Goal: Transaction & Acquisition: Book appointment/travel/reservation

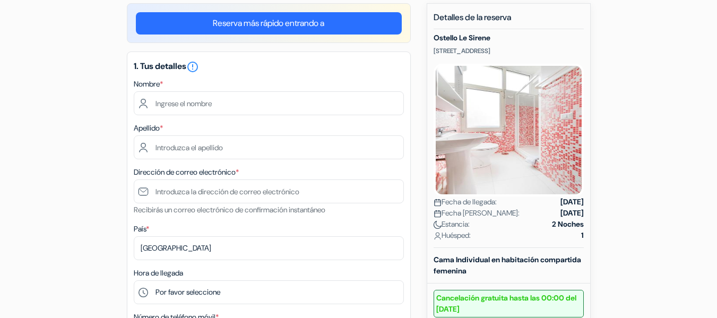
scroll to position [106, 0]
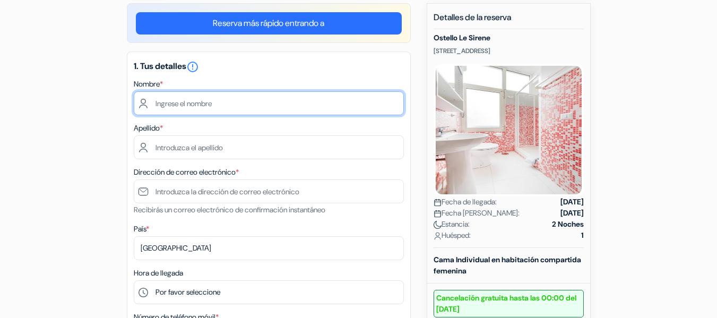
click at [264, 107] on input "text" at bounding box center [269, 103] width 270 height 24
type input "VICTORIA"
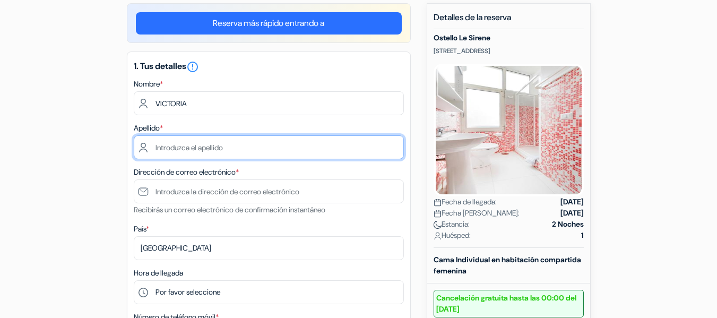
drag, startPoint x: 257, startPoint y: 115, endPoint x: 223, endPoint y: 139, distance: 41.5
click at [223, 139] on input "text" at bounding box center [269, 147] width 270 height 24
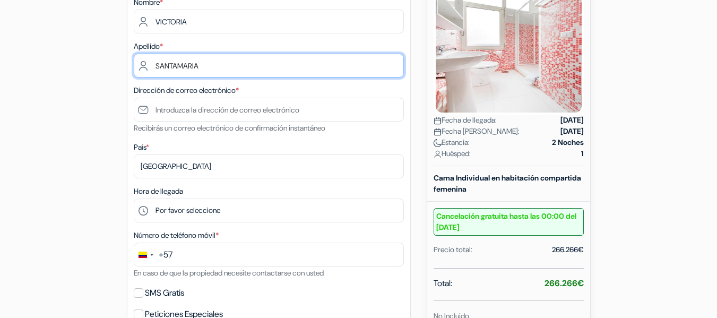
scroll to position [188, 0]
type input "SANTAMARIA"
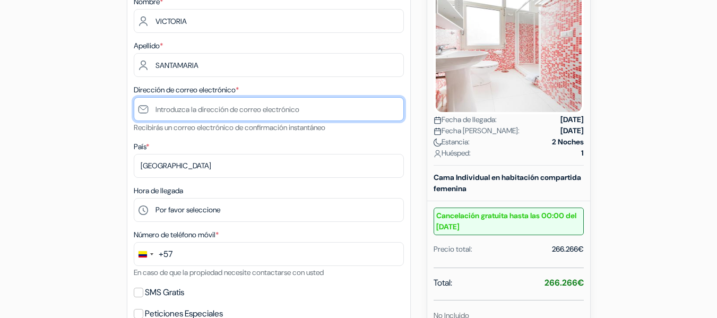
click at [193, 115] on input "text" at bounding box center [269, 109] width 270 height 24
type input "[EMAIL_ADDRESS][DOMAIN_NAME]"
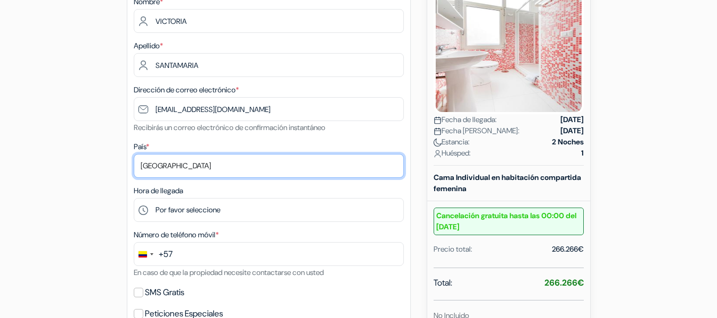
click at [209, 171] on select "Selecciona país Abjasia Afganistán Albania Alemania Andorra Angola Anguila Anti…" at bounding box center [269, 166] width 270 height 24
click at [134, 154] on select "Selecciona país Abjasia Afganistán Albania Alemania Andorra Angola Anguila Anti…" at bounding box center [269, 166] width 270 height 24
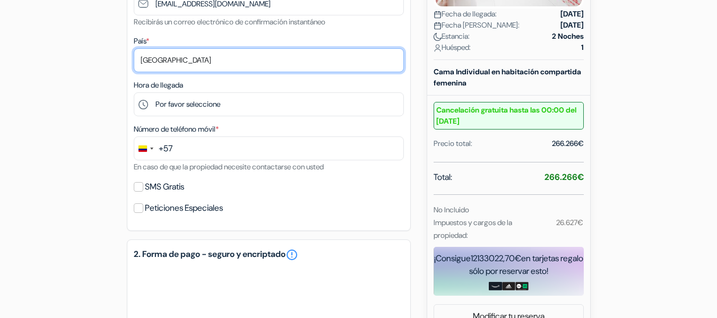
scroll to position [294, 0]
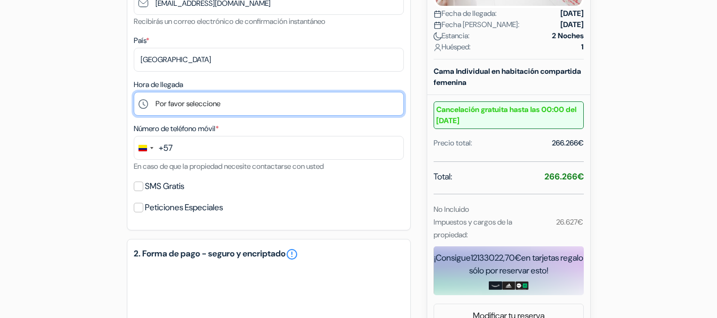
click at [263, 103] on select "Por favor seleccione 16:00 17:00 18:00 19:00 20:00" at bounding box center [269, 104] width 270 height 24
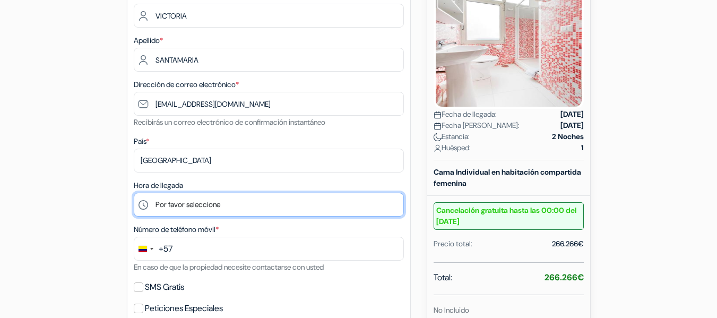
scroll to position [212, 0]
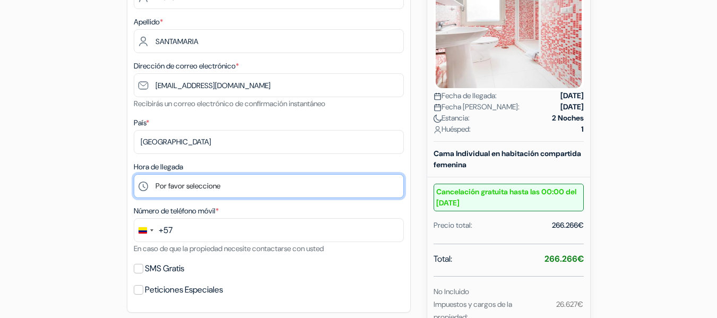
click at [235, 184] on select "Por favor seleccione 16:00 17:00 18:00 19:00 20:00" at bounding box center [269, 186] width 270 height 24
click at [134, 174] on select "Por favor seleccione 16:00 17:00 18:00 19:00 20:00" at bounding box center [269, 186] width 270 height 24
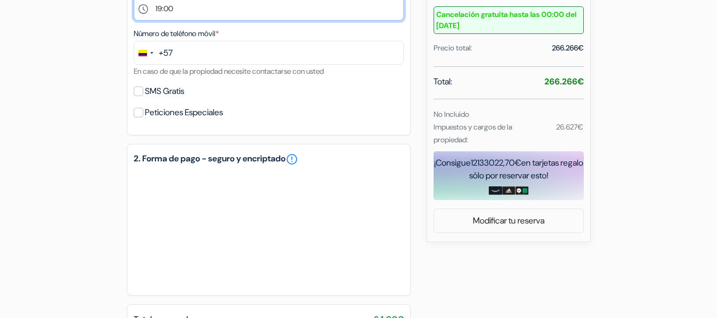
scroll to position [371, 0]
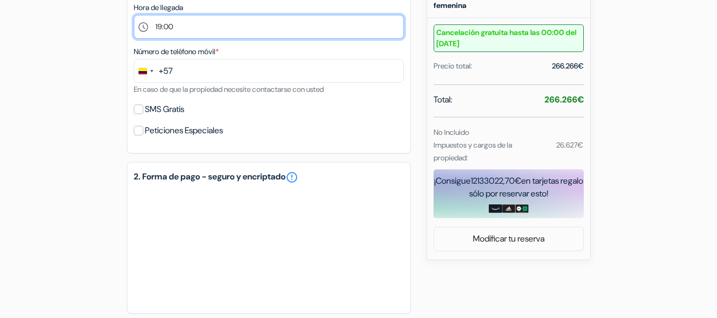
drag, startPoint x: 180, startPoint y: 19, endPoint x: 178, endPoint y: 25, distance: 6.9
click at [180, 19] on select "Por favor seleccione 16:00 17:00 18:00 19:00 20:00" at bounding box center [269, 27] width 270 height 24
select select "18"
click at [134, 15] on select "Por favor seleccione 16:00 17:00 18:00 19:00 20:00" at bounding box center [269, 27] width 270 height 24
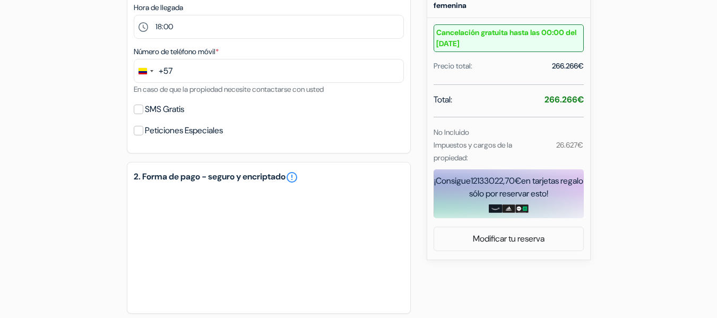
click at [196, 56] on label "Número de teléfono móvil *" at bounding box center [176, 51] width 85 height 11
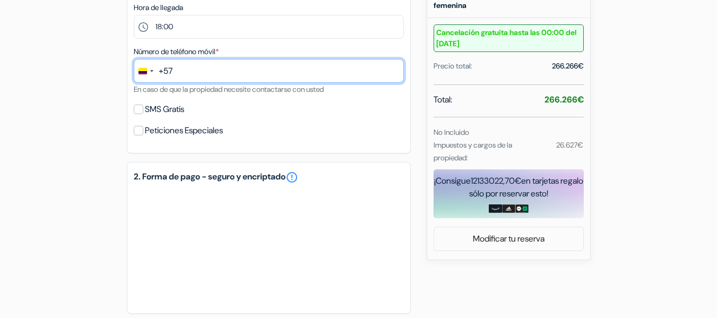
click at [202, 67] on input "text" at bounding box center [269, 71] width 270 height 24
type input "3137348715"
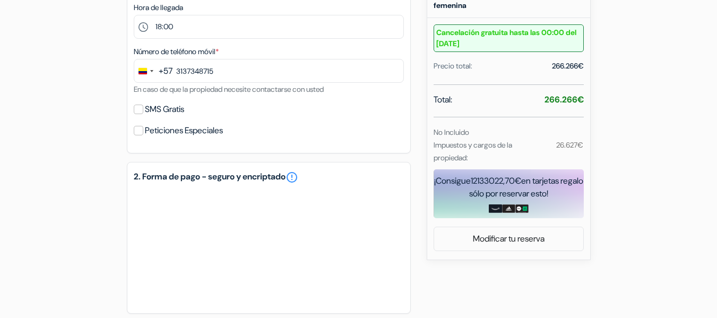
click at [228, 160] on div "Reserva más rápido entrando a 1. Tus detalles error_outline Nombre * VICTORIA A…" at bounding box center [269, 107] width 284 height 739
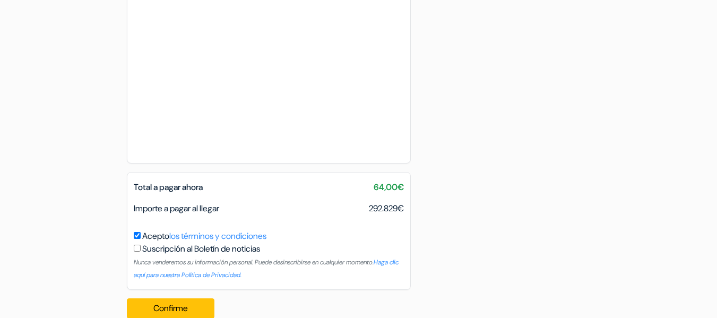
scroll to position [689, 0]
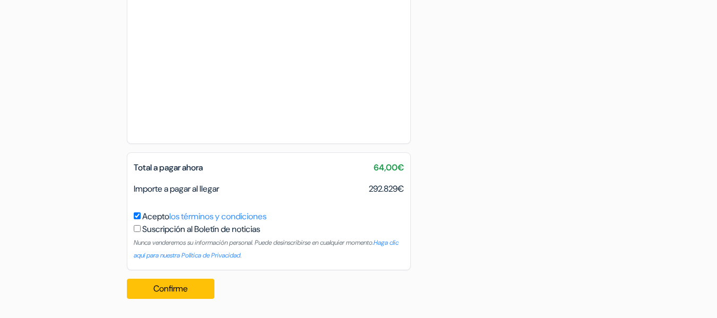
drag, startPoint x: 370, startPoint y: 164, endPoint x: 406, endPoint y: 167, distance: 36.2
click at [406, 167] on div "Total a pagar ahora 64,00€" at bounding box center [268, 167] width 283 height 13
click at [409, 173] on div "Total a pagar ahora 64,00€" at bounding box center [268, 167] width 283 height 13
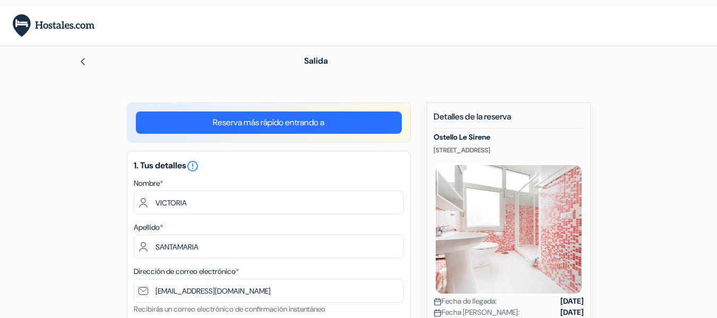
scroll to position [0, 0]
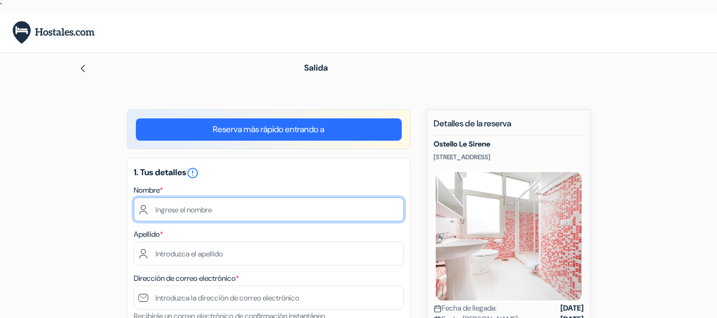
click at [202, 205] on input "text" at bounding box center [269, 209] width 270 height 24
type input "VICTORIA"
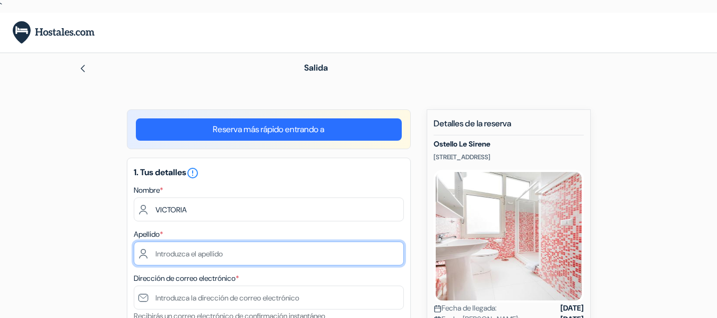
click at [189, 262] on input "text" at bounding box center [269, 253] width 270 height 24
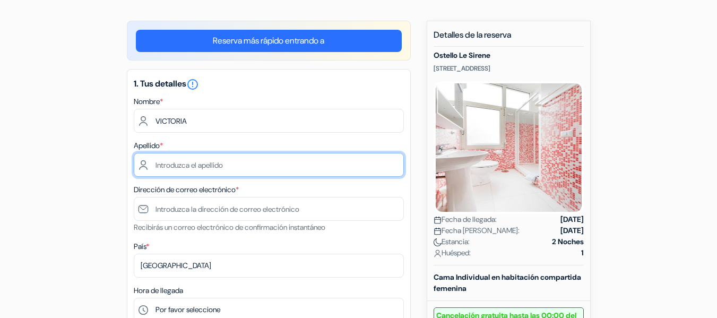
scroll to position [159, 0]
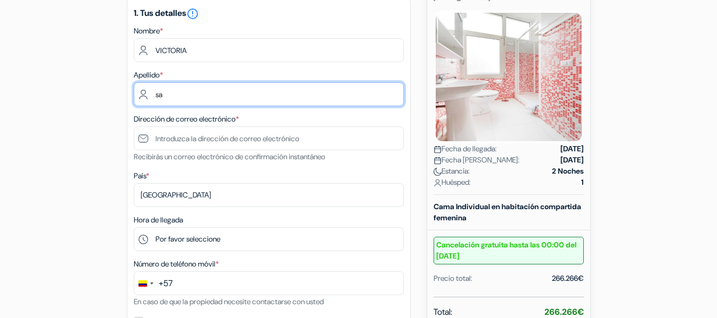
type input "s"
type input "SANTAMARIA"
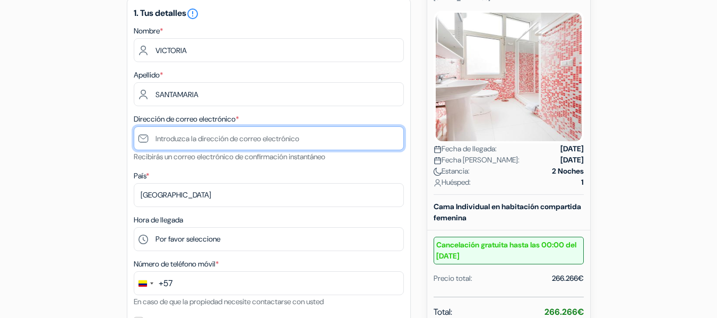
click at [255, 136] on input "text" at bounding box center [269, 138] width 270 height 24
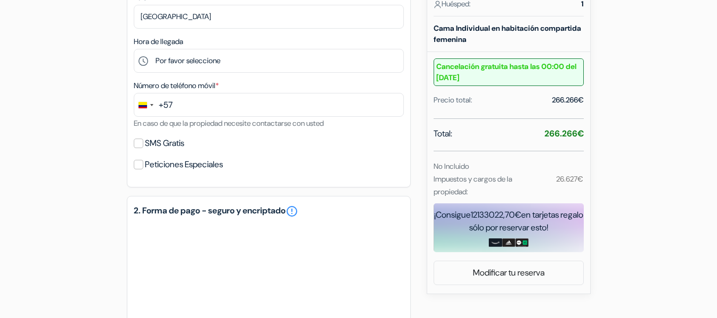
scroll to position [318, 0]
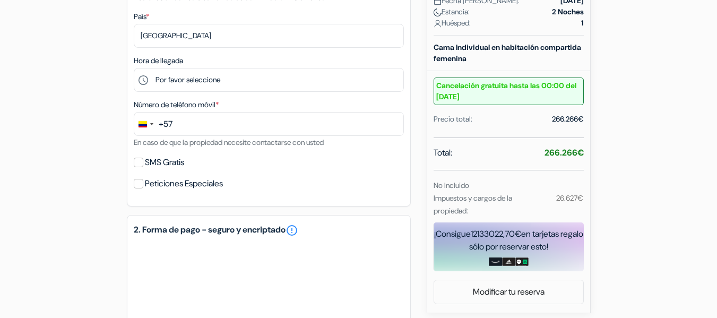
type input "[EMAIL_ADDRESS][DOMAIN_NAME]"
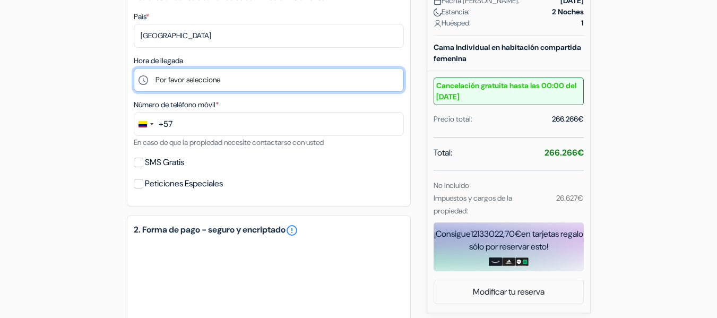
click at [187, 83] on select "Por favor seleccione 16:00 17:00 18:00 19:00 20:00" at bounding box center [269, 80] width 270 height 24
click at [134, 68] on select "Por favor seleccione 16:00 17:00 18:00 19:00 20:00" at bounding box center [269, 80] width 270 height 24
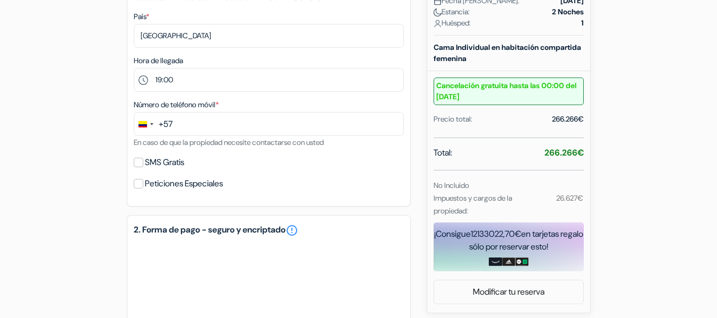
drag, startPoint x: 195, startPoint y: 63, endPoint x: 193, endPoint y: 73, distance: 9.8
click at [194, 63] on div "Hora de llegada Por favor seleccione 16:00 17:00 18:00 19:00 20:00" at bounding box center [269, 73] width 270 height 38
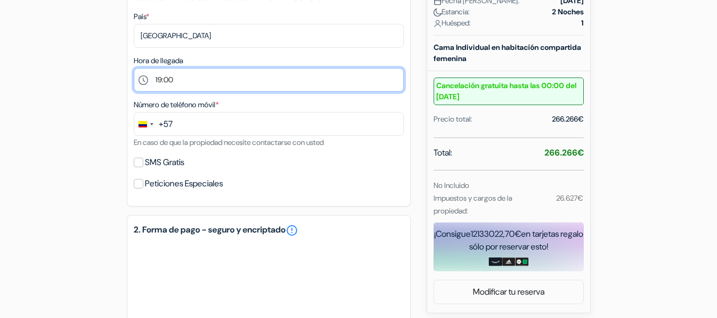
click at [191, 80] on select "Por favor seleccione 16:00 17:00 18:00 19:00 20:00" at bounding box center [269, 80] width 270 height 24
select select "18"
click at [134, 68] on select "Por favor seleccione 16:00 17:00 18:00 19:00 20:00" at bounding box center [269, 80] width 270 height 24
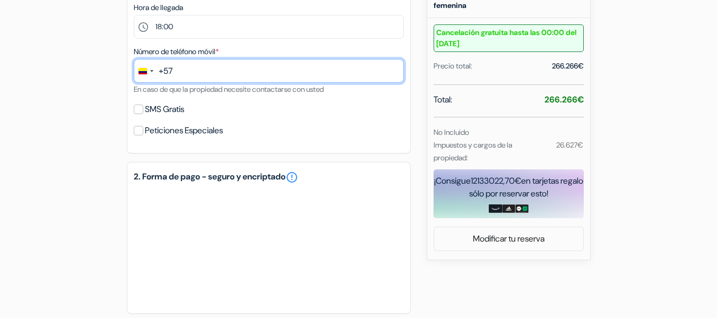
click at [195, 67] on input "text" at bounding box center [269, 71] width 270 height 24
type input "3"
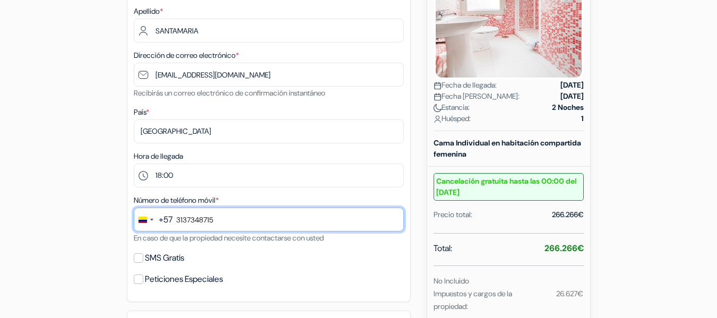
scroll to position [0, 0]
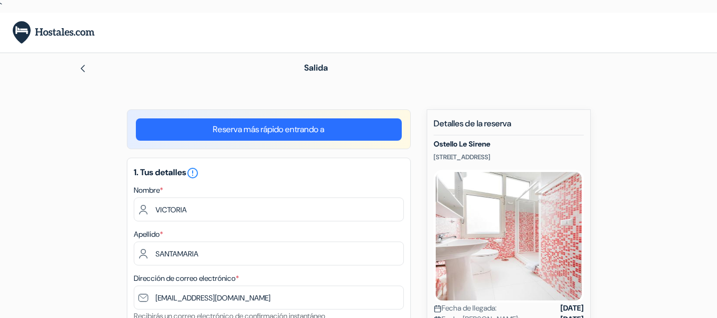
type input "3137348715"
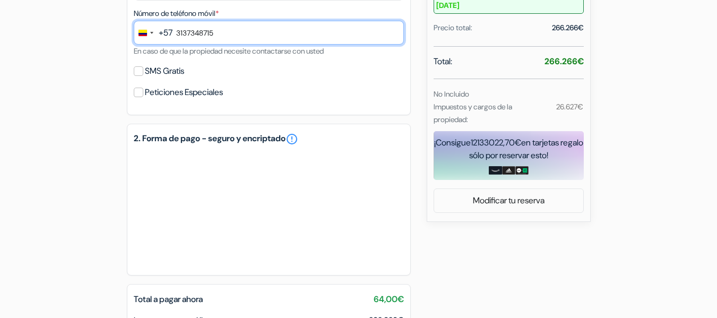
scroll to position [318, 0]
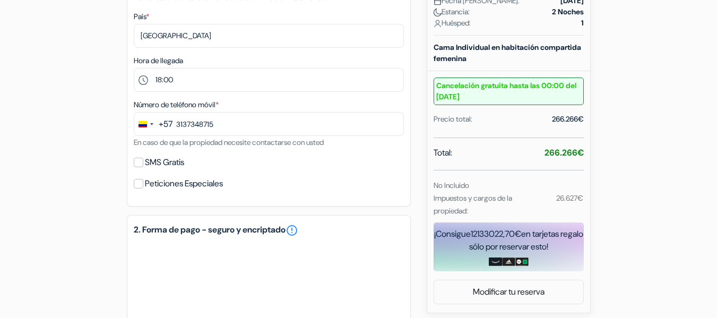
click at [559, 152] on strong "266.266€" at bounding box center [563, 152] width 39 height 11
click at [578, 152] on strong "266.266€" at bounding box center [563, 152] width 39 height 11
click at [567, 117] on div "266.266€" at bounding box center [568, 118] width 32 height 11
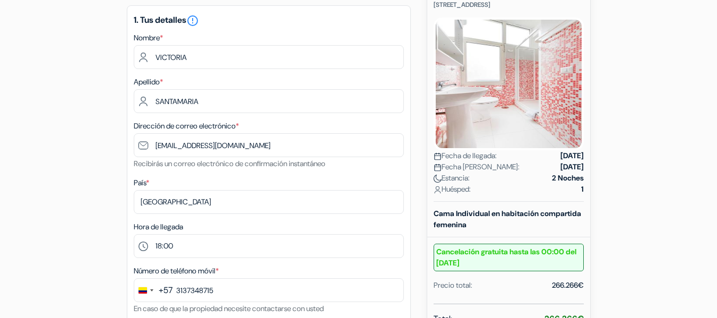
scroll to position [81, 0]
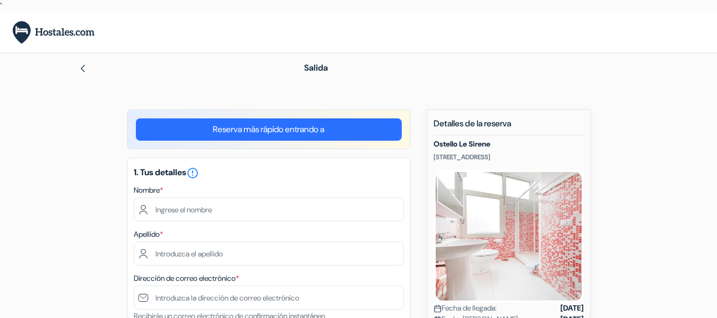
scroll to position [159, 0]
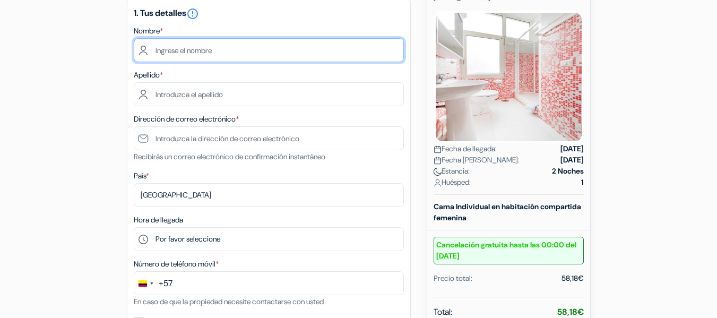
click at [217, 59] on input "text" at bounding box center [269, 50] width 270 height 24
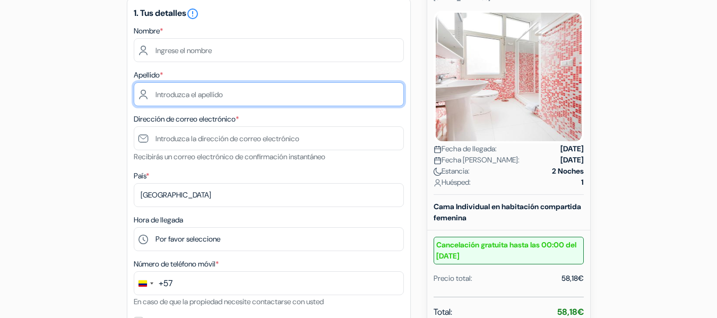
click at [216, 106] on input "text" at bounding box center [269, 94] width 270 height 24
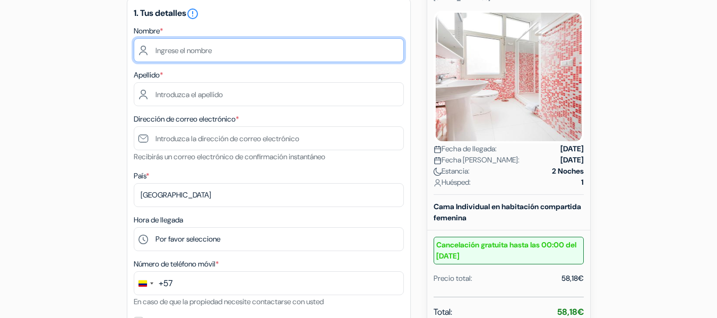
click at [198, 40] on input "text" at bounding box center [269, 50] width 270 height 24
type input "VICTORIA"
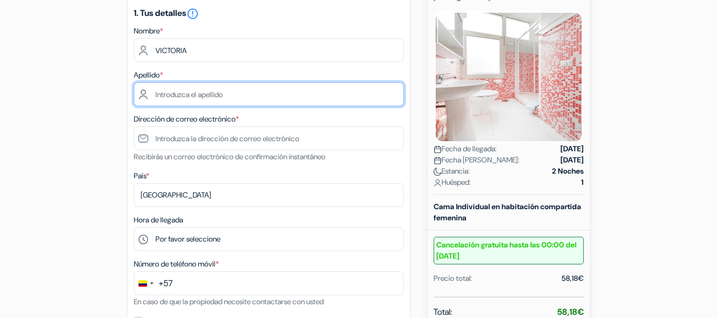
click at [196, 92] on input "text" at bounding box center [269, 94] width 270 height 24
type input "s"
type input "SANTAMARIA"
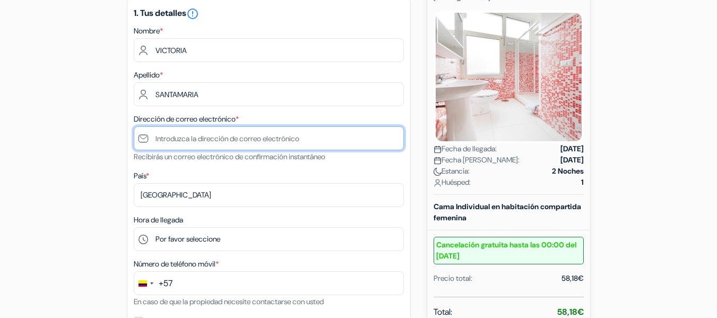
click at [231, 138] on input "text" at bounding box center [269, 138] width 270 height 24
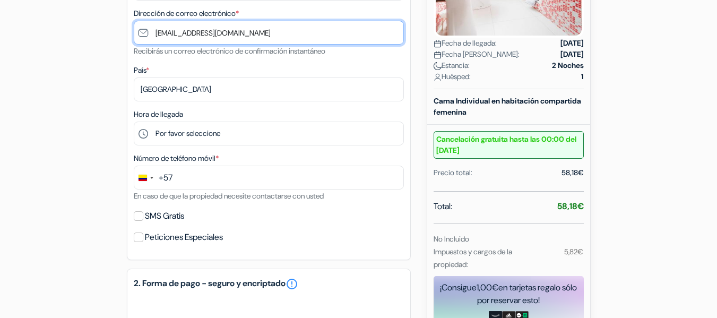
scroll to position [265, 0]
type input "[EMAIL_ADDRESS][DOMAIN_NAME]"
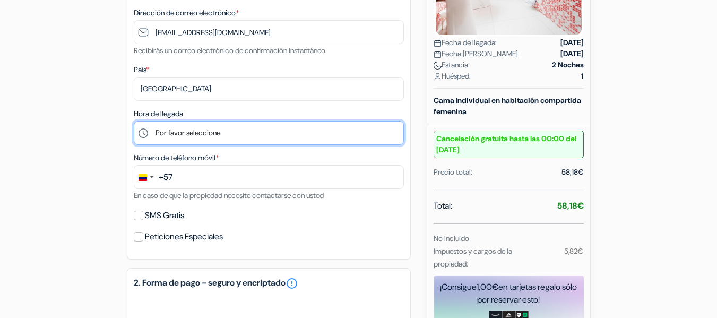
click at [189, 130] on select "Por favor seleccione 16:00 17:00 18:00 19:00 20:00" at bounding box center [269, 133] width 270 height 24
click at [134, 121] on select "Por favor seleccione 16:00 17:00 18:00 19:00 20:00" at bounding box center [269, 133] width 270 height 24
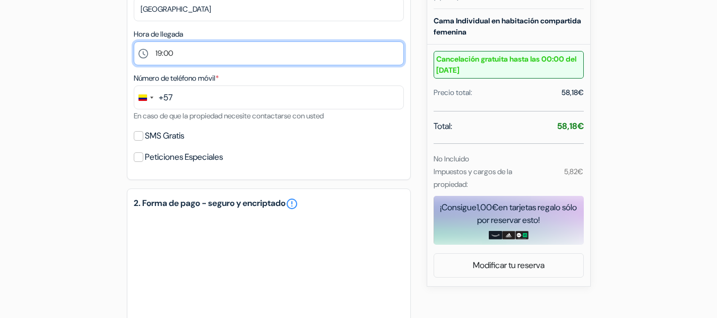
scroll to position [318, 0]
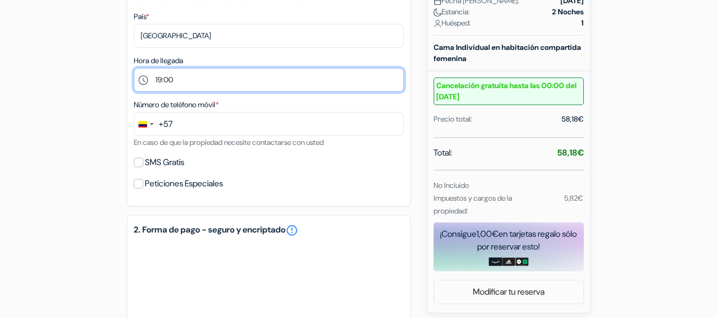
click at [169, 71] on select "Por favor seleccione 16:00 17:00 18:00 19:00 20:00" at bounding box center [269, 80] width 270 height 24
select select "18"
click at [134, 68] on select "Por favor seleccione 16:00 17:00 18:00 19:00 20:00" at bounding box center [269, 80] width 270 height 24
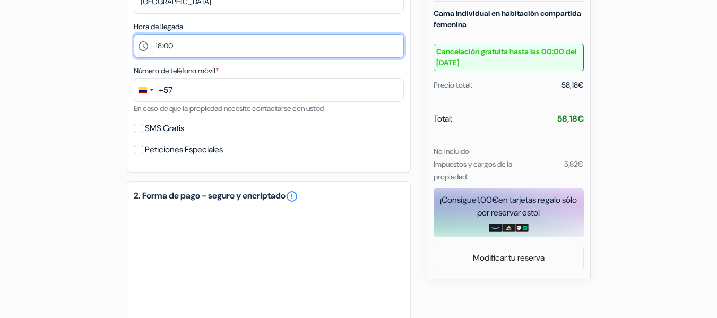
scroll to position [371, 0]
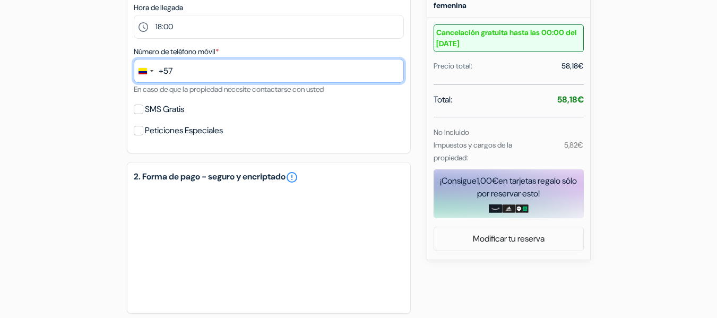
click at [215, 70] on input "text" at bounding box center [269, 71] width 270 height 24
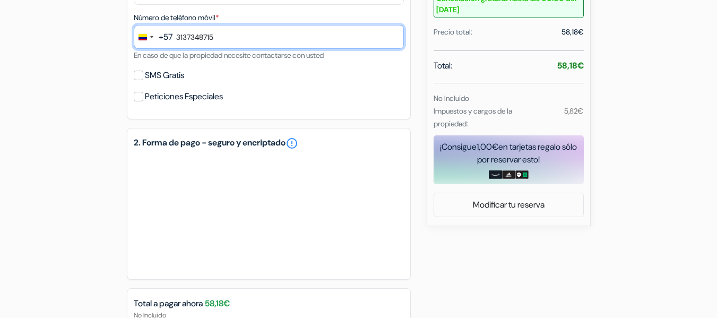
scroll to position [424, 0]
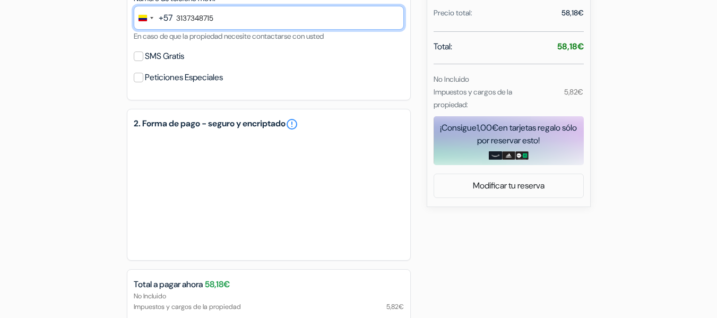
type input "3137348715"
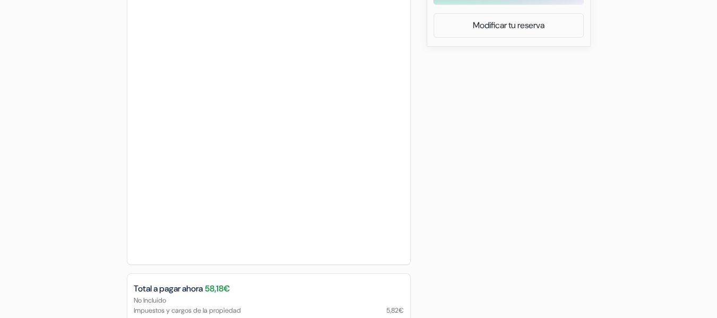
scroll to position [484, 0]
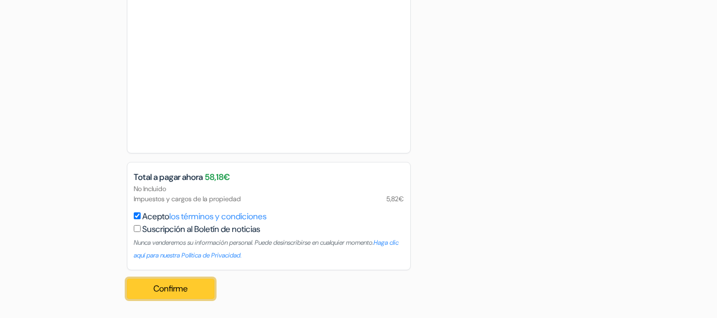
click at [196, 289] on button "Confirme Loading..." at bounding box center [171, 288] width 88 height 20
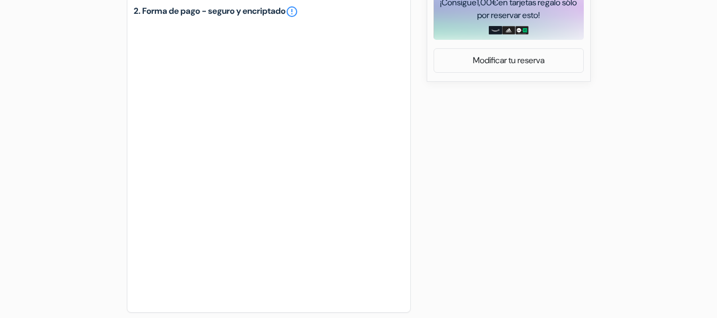
scroll to position [284, 0]
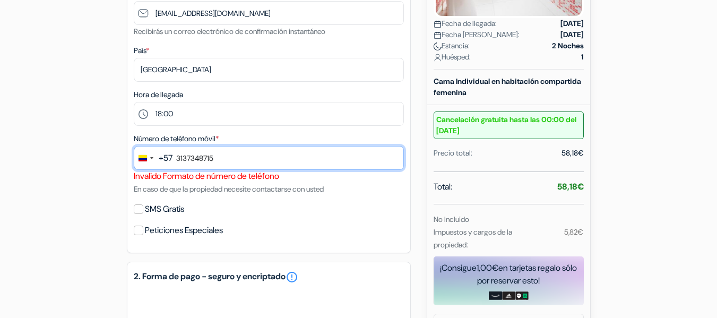
click at [289, 154] on input "3137348715" at bounding box center [269, 158] width 270 height 24
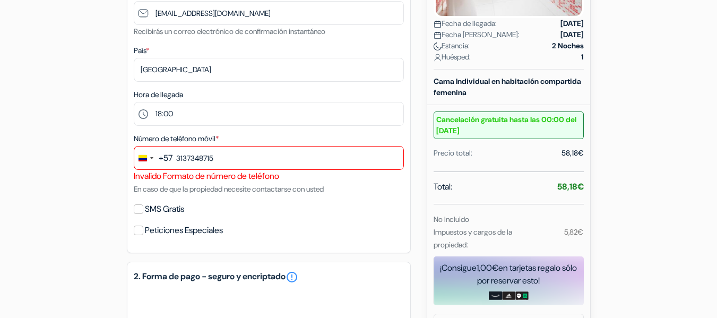
click at [172, 159] on div "+57" at bounding box center [166, 158] width 14 height 13
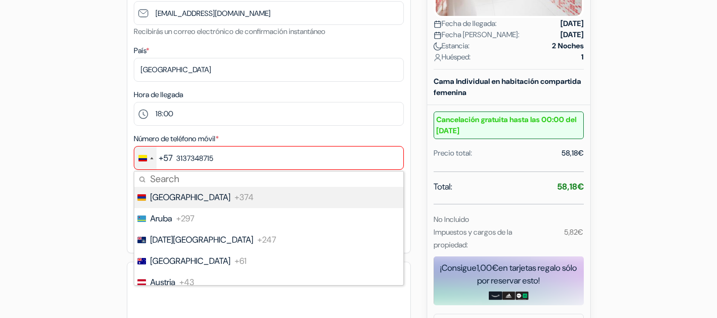
scroll to position [0, 0]
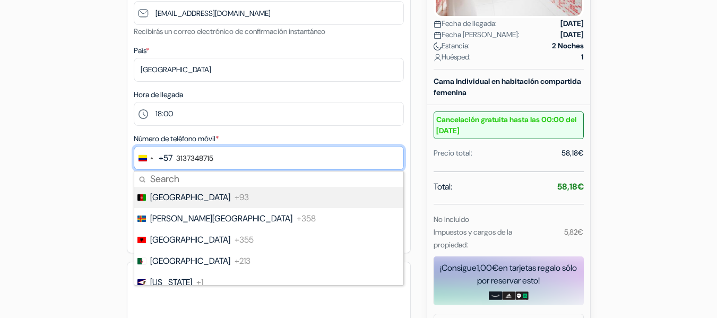
click at [176, 163] on input "3137348715" at bounding box center [269, 158] width 270 height 24
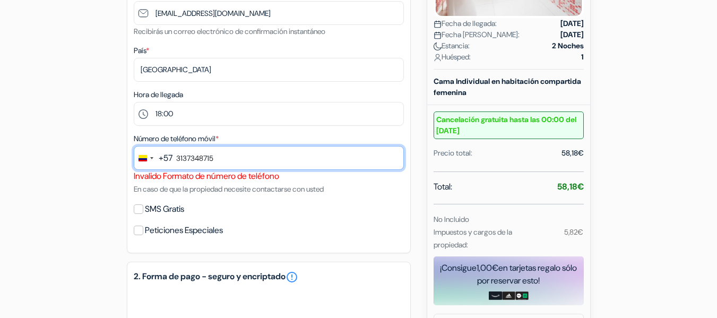
click at [214, 160] on input "3137348715" at bounding box center [269, 158] width 270 height 24
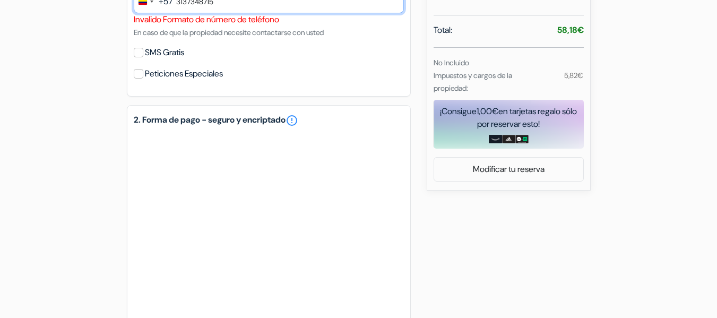
scroll to position [443, 0]
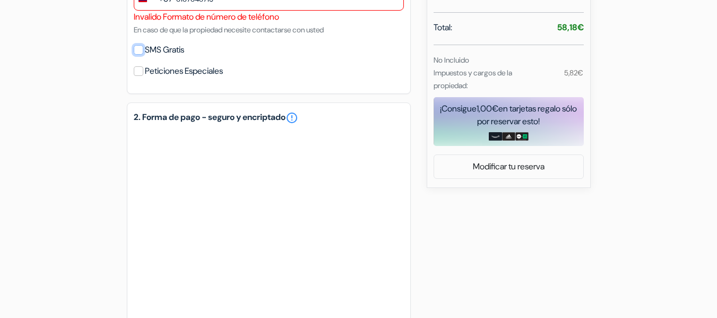
click at [139, 47] on input "SMS Gratis" at bounding box center [139, 50] width 10 height 10
checkbox input "true"
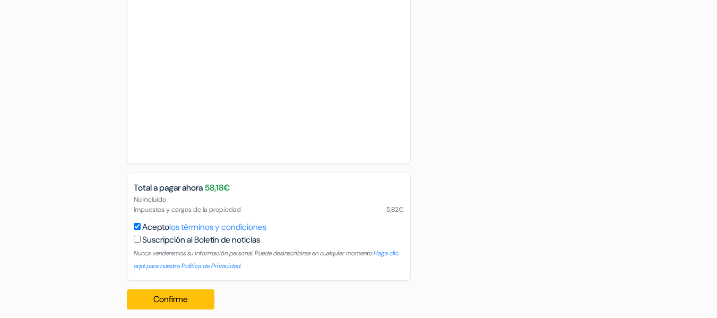
scroll to position [739, 0]
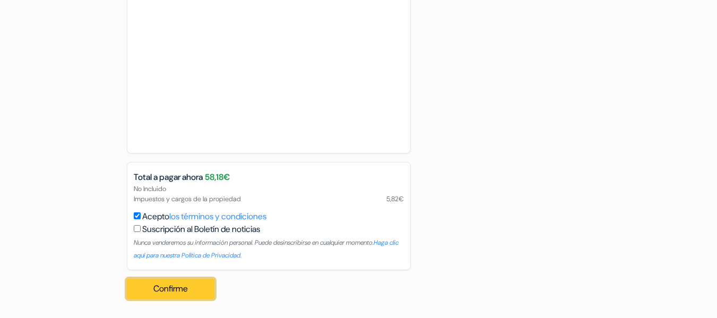
click at [186, 282] on button "Confirme Loading..." at bounding box center [171, 288] width 88 height 20
click at [192, 285] on button "Confirme Loading..." at bounding box center [171, 288] width 88 height 20
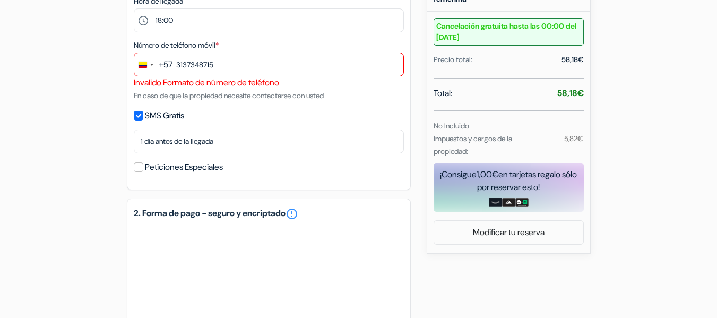
scroll to position [261, 0]
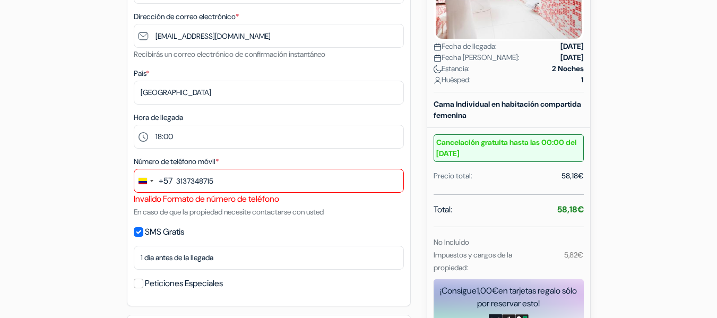
click at [272, 193] on div "Invalido Formato de número de teléfono" at bounding box center [269, 199] width 270 height 13
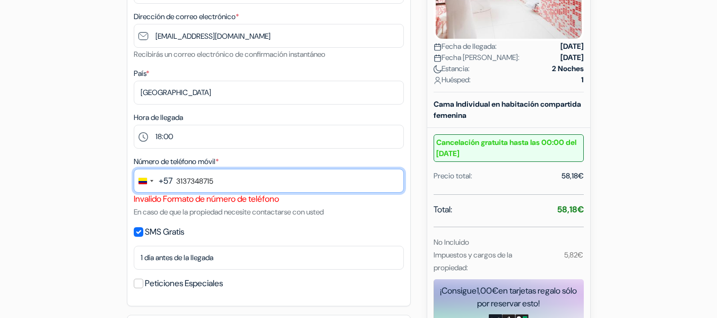
click at [270, 189] on input "3137348715" at bounding box center [269, 181] width 270 height 24
click at [267, 187] on input "3137348715" at bounding box center [269, 181] width 270 height 24
click at [266, 186] on input "3137348715" at bounding box center [269, 181] width 270 height 24
drag, startPoint x: 273, startPoint y: 176, endPoint x: 176, endPoint y: 182, distance: 96.7
click at [176, 182] on input "3137348715" at bounding box center [269, 181] width 270 height 24
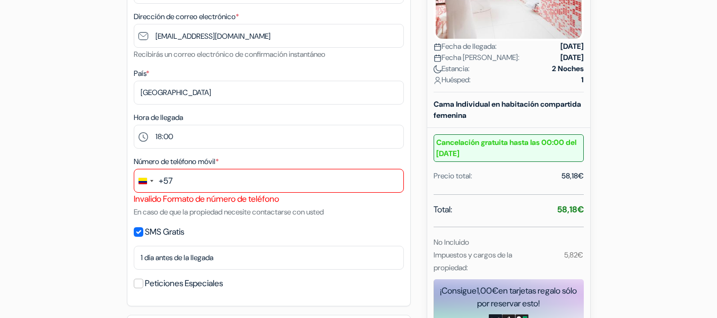
click at [216, 156] on label "Número de teléfono móvil *" at bounding box center [176, 161] width 85 height 11
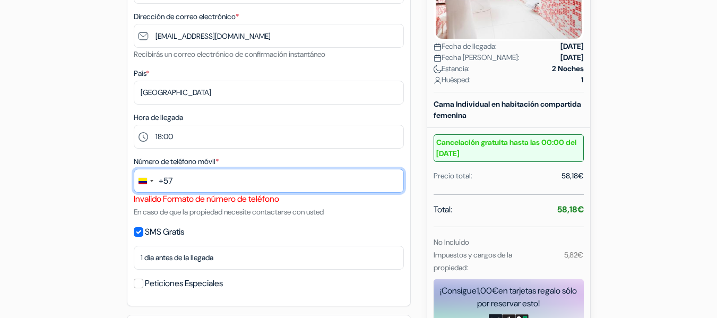
click at [251, 180] on input "text" at bounding box center [269, 181] width 270 height 24
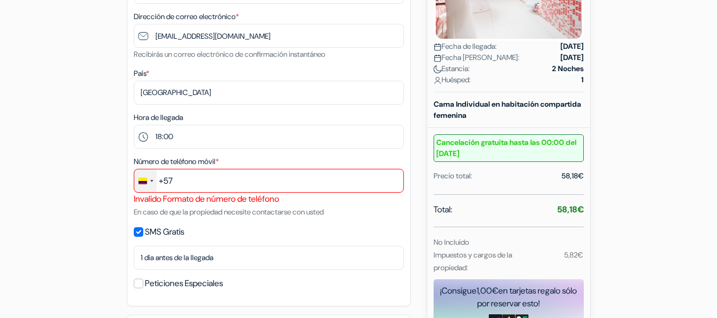
drag, startPoint x: 170, startPoint y: 180, endPoint x: 154, endPoint y: 180, distance: 15.9
click at [169, 180] on div "+57" at bounding box center [166, 180] width 14 height 13
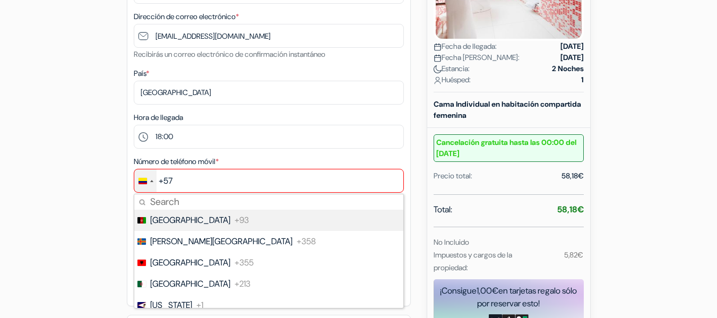
click at [151, 180] on div "Change country, selected Colombia (+57)" at bounding box center [151, 181] width 3 height 2
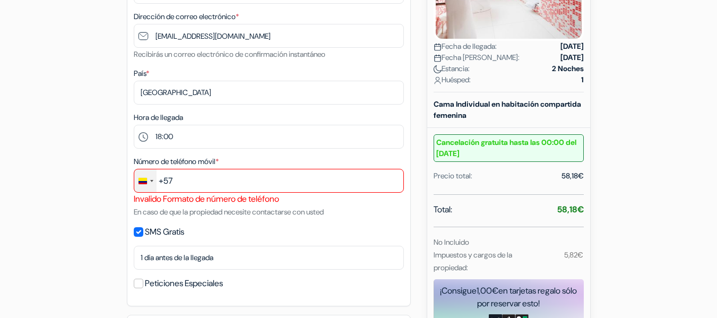
click at [151, 180] on div "Change country, selected Colombia (+57)" at bounding box center [151, 181] width 3 height 2
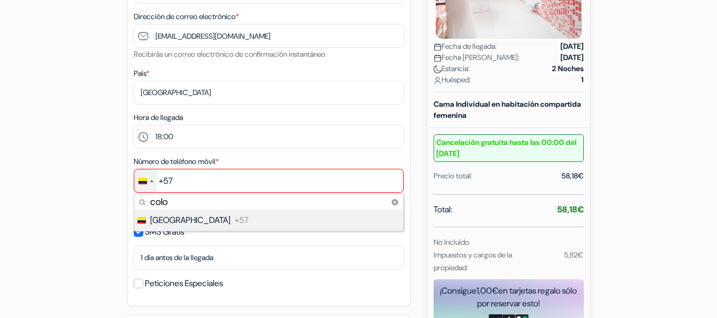
type input "colo"
click at [171, 223] on span "[GEOGRAPHIC_DATA]" at bounding box center [190, 220] width 80 height 13
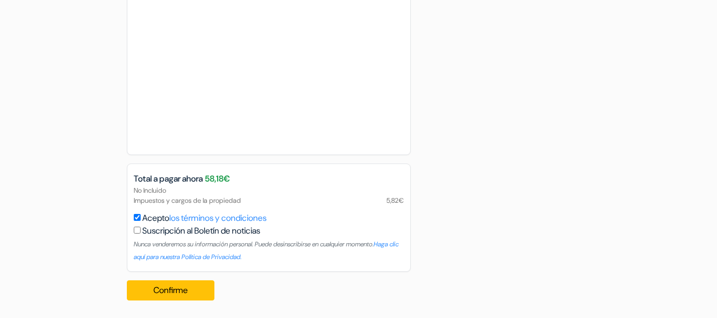
scroll to position [739, 0]
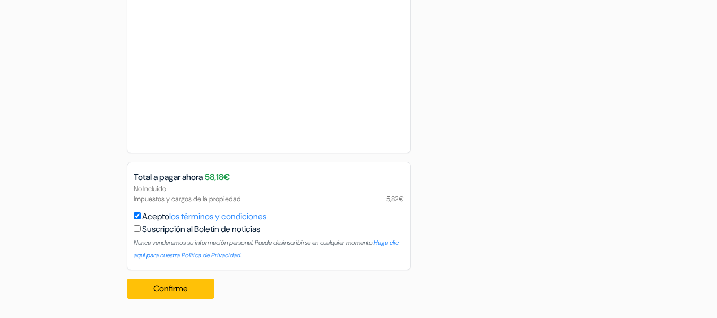
type input "3137348715"
click at [176, 299] on div "Confirme Loading... Procesando tu pedido..." at bounding box center [174, 288] width 94 height 37
click at [175, 291] on button "Confirme Loading..." at bounding box center [171, 288] width 88 height 20
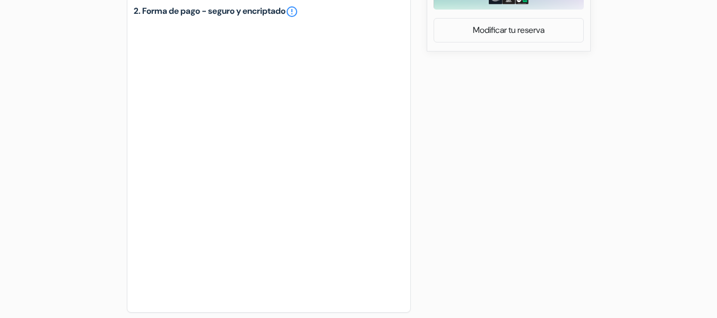
scroll to position [261, 0]
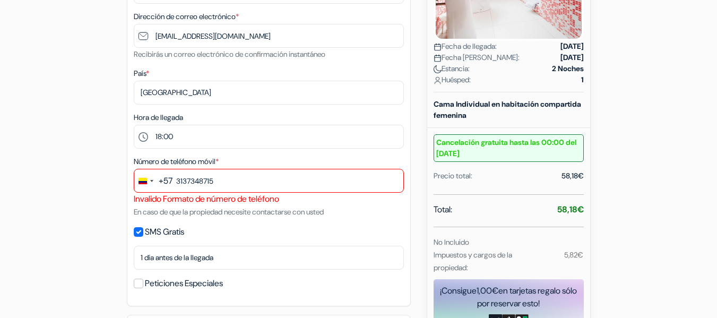
click at [196, 200] on div "Invalido Formato de número de teléfono" at bounding box center [269, 199] width 270 height 13
click at [277, 200] on div "Invalido Formato de número de teléfono" at bounding box center [269, 199] width 270 height 13
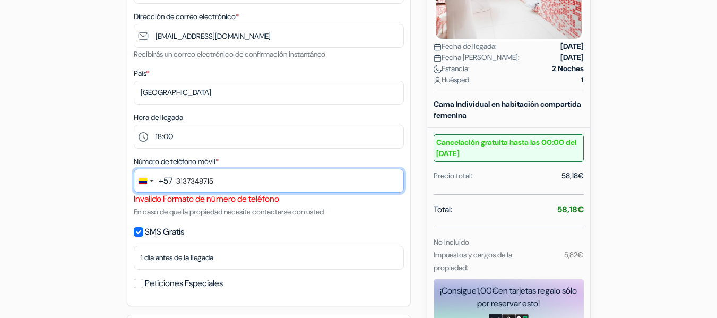
click at [198, 189] on input "3137348715" at bounding box center [269, 181] width 270 height 24
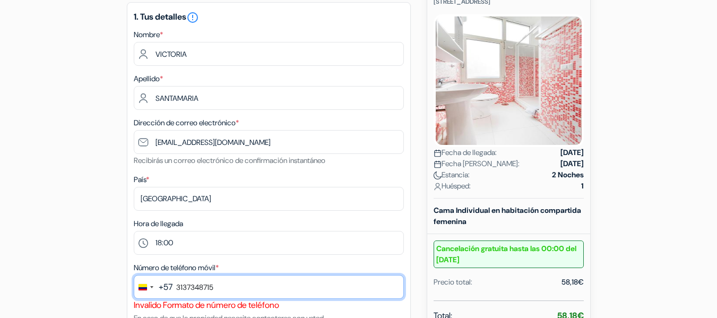
scroll to position [315, 0]
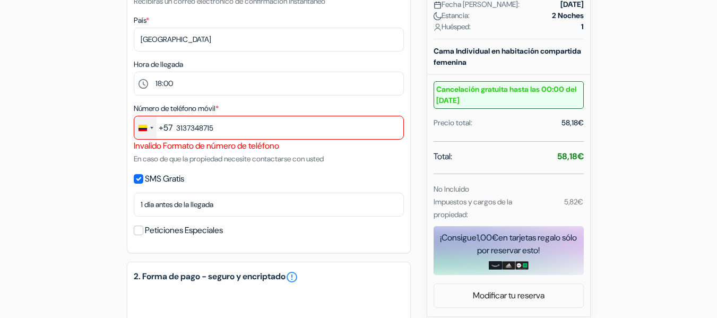
click at [154, 121] on div "Change country, selected Colombia (+57)" at bounding box center [145, 127] width 22 height 23
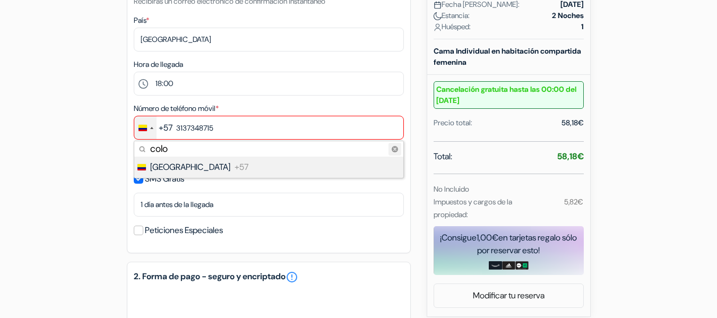
click at [395, 150] on circle "Clear search" at bounding box center [394, 149] width 6 height 6
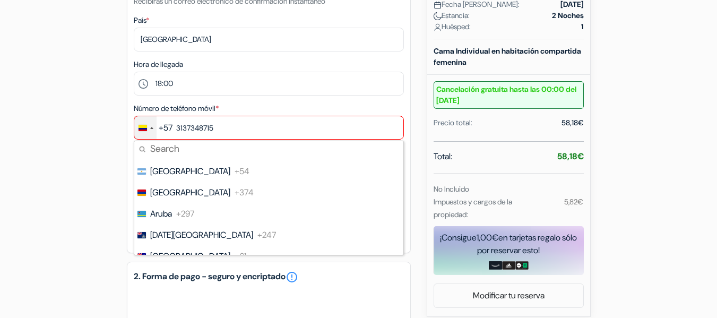
scroll to position [106, 0]
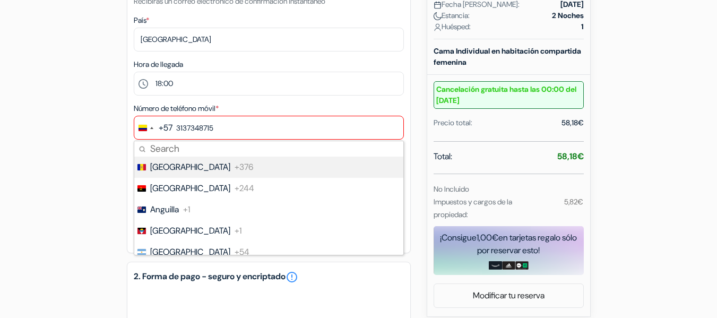
click at [118, 123] on div "add_box Ostello Le Sirene Via Degli Aranci 154, Sorrento, Italia Detalles del A…" at bounding box center [358, 263] width 605 height 937
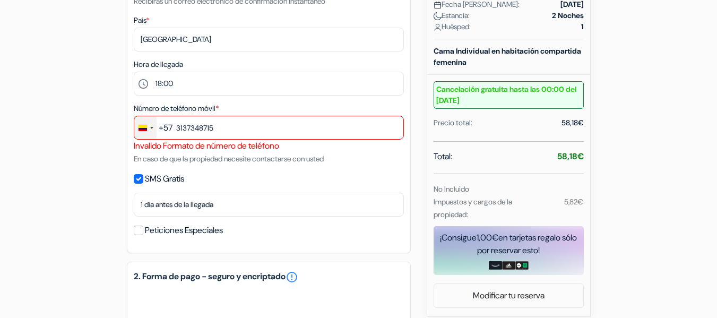
click at [149, 129] on div "Change country, selected Colombia (+57)" at bounding box center [145, 127] width 22 height 23
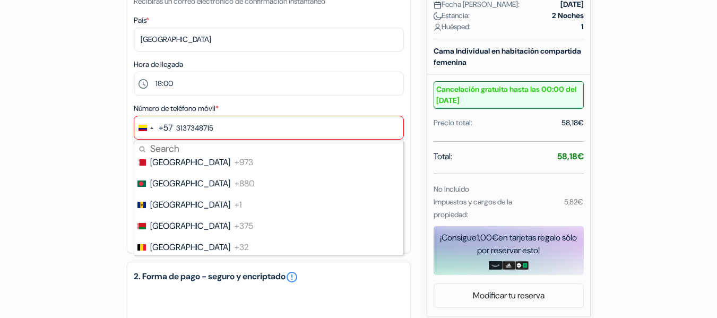
scroll to position [318, 0]
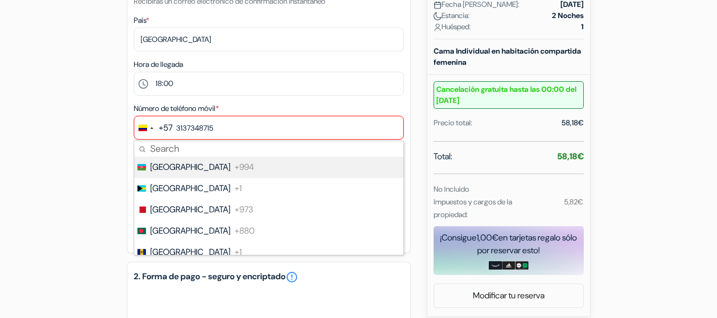
click at [109, 133] on div "add_box Ostello Le Sirene Via Degli Aranci 154, Sorrento, Italia Detalles del A…" at bounding box center [358, 263] width 605 height 937
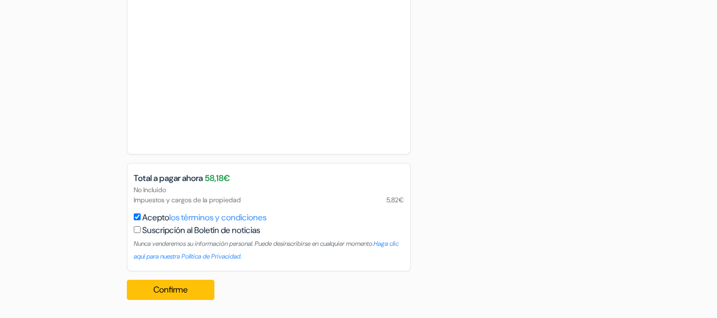
scroll to position [739, 0]
click at [181, 278] on button "Confirme Loading..." at bounding box center [171, 288] width 88 height 20
click at [179, 287] on button "Confirme Loading..." at bounding box center [171, 288] width 88 height 20
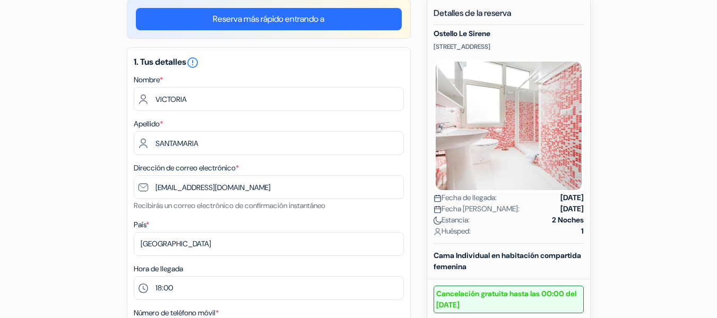
scroll to position [208, 0]
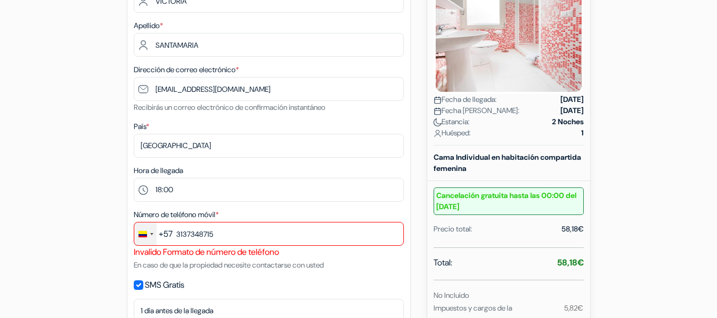
click at [146, 238] on div "Change country, selected Colombia (+57)" at bounding box center [145, 233] width 22 height 23
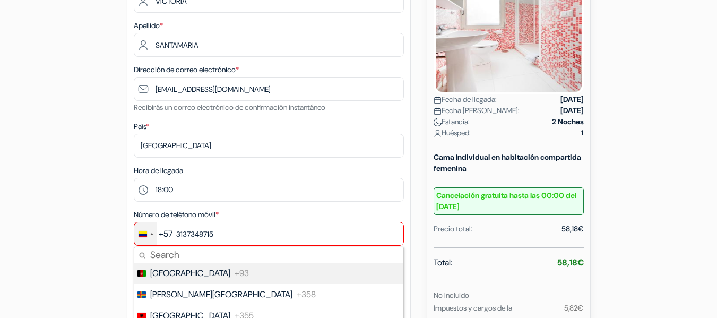
click at [161, 258] on input "Search" at bounding box center [268, 254] width 269 height 15
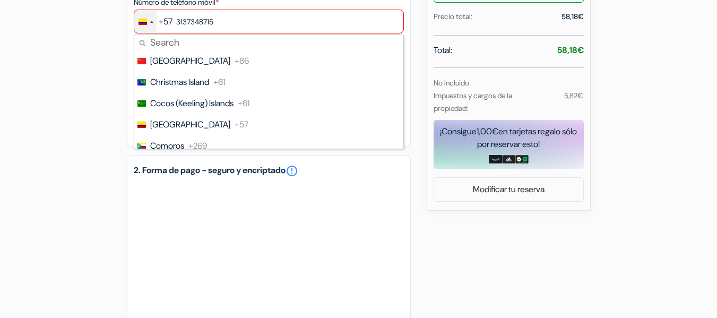
scroll to position [1008, 0]
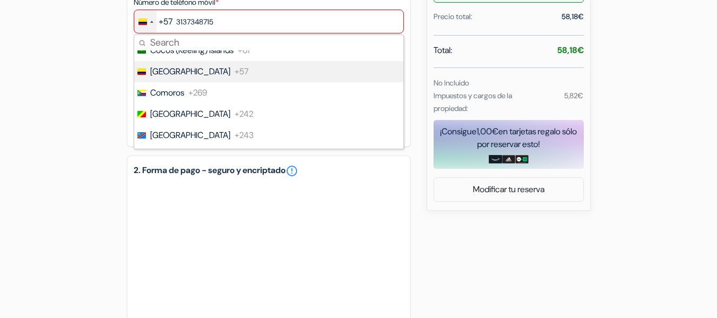
click at [180, 71] on span "[GEOGRAPHIC_DATA]" at bounding box center [190, 71] width 80 height 13
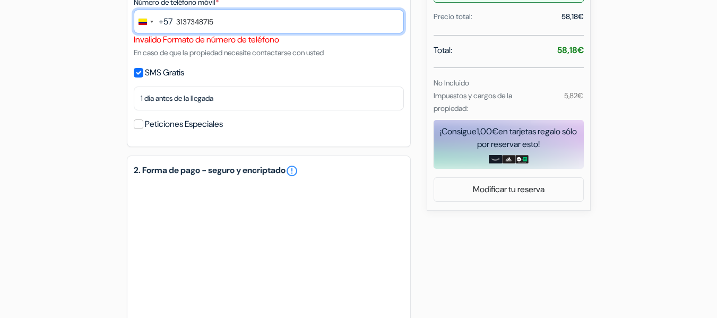
click at [217, 24] on input "3137348715" at bounding box center [269, 22] width 270 height 24
click at [193, 21] on input "3137348715" at bounding box center [269, 22] width 270 height 24
click at [187, 28] on input "3137348715" at bounding box center [269, 22] width 270 height 24
click at [204, 20] on input "313 7348715" at bounding box center [269, 22] width 270 height 24
click at [200, 21] on input "313 7348715" at bounding box center [269, 22] width 270 height 24
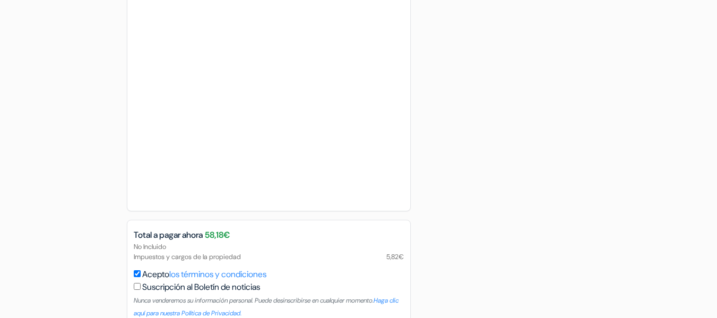
scroll to position [739, 0]
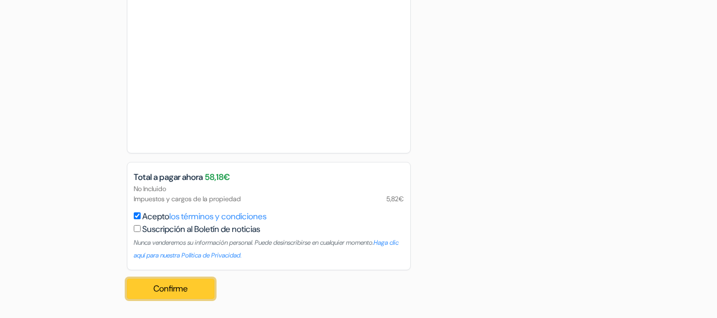
click at [169, 291] on button "Confirme Loading..." at bounding box center [171, 288] width 88 height 20
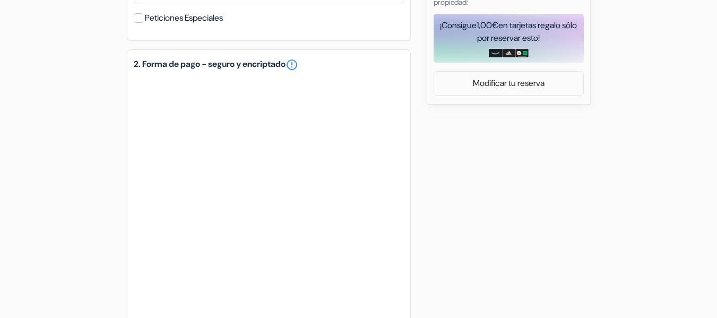
scroll to position [261, 0]
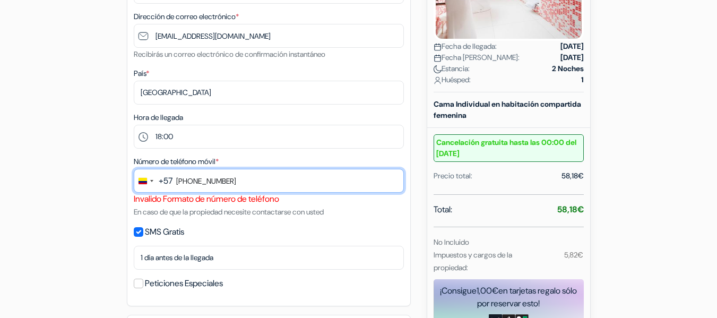
click at [242, 184] on input "313 734 8715" at bounding box center [269, 181] width 270 height 24
click at [205, 178] on input "313 734 8715" at bounding box center [269, 181] width 270 height 24
click at [174, 181] on input "3137348715" at bounding box center [269, 181] width 270 height 24
type input "(3137348715"
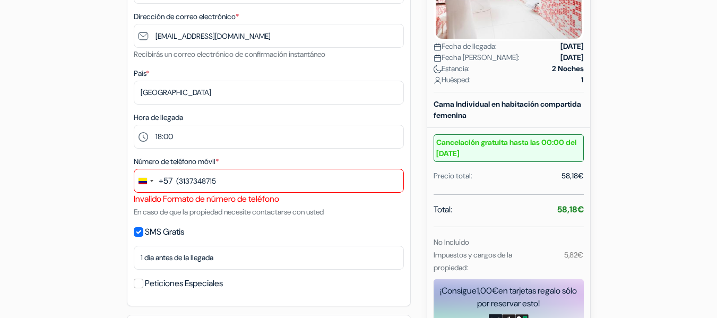
scroll to position [0, 0]
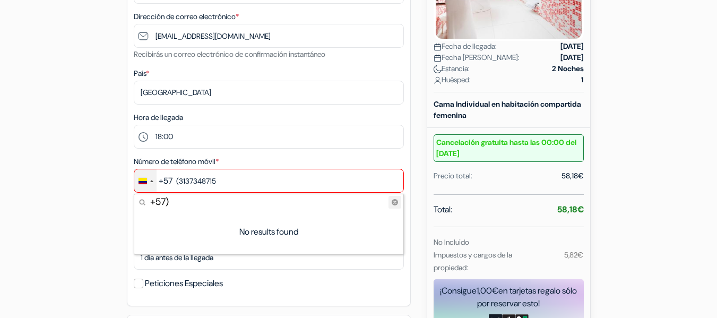
type input "+57)"
click at [392, 203] on circle "Clear search" at bounding box center [394, 202] width 6 height 6
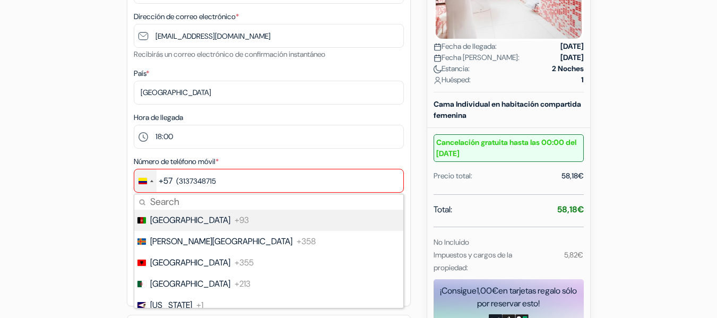
click at [155, 184] on div "Change country, selected Colombia (+57)" at bounding box center [145, 180] width 22 height 23
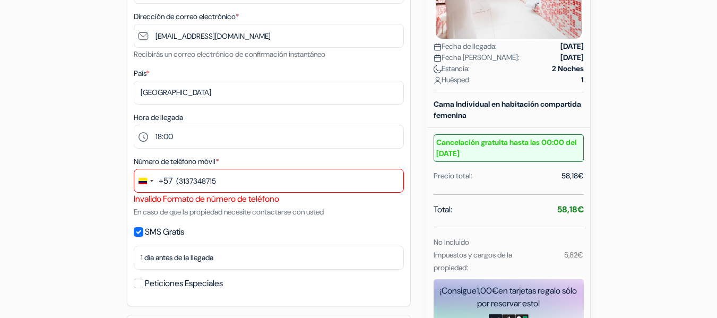
click at [159, 180] on div "+57" at bounding box center [166, 180] width 14 height 13
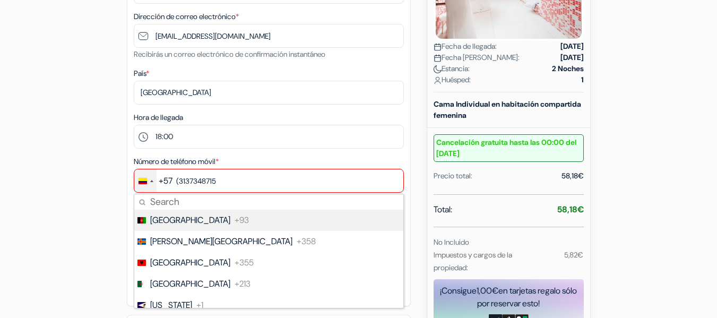
click at [153, 181] on div "Change country, selected Colombia (+57)" at bounding box center [145, 180] width 22 height 23
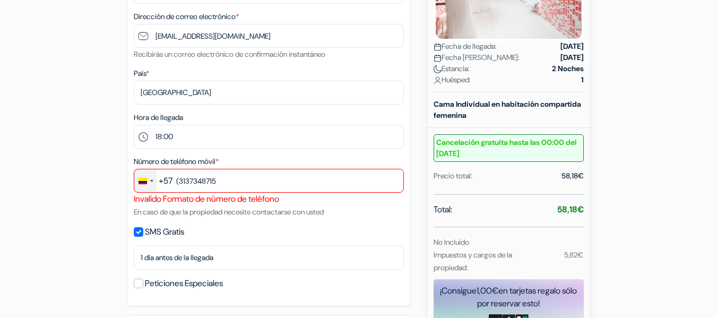
click at [153, 181] on div "Change country, selected Colombia (+57)" at bounding box center [151, 181] width 3 height 2
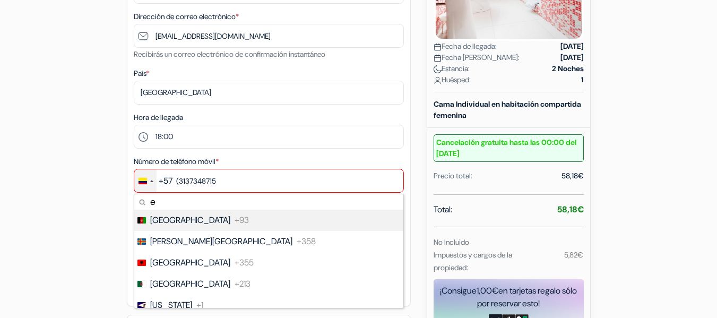
type input "es"
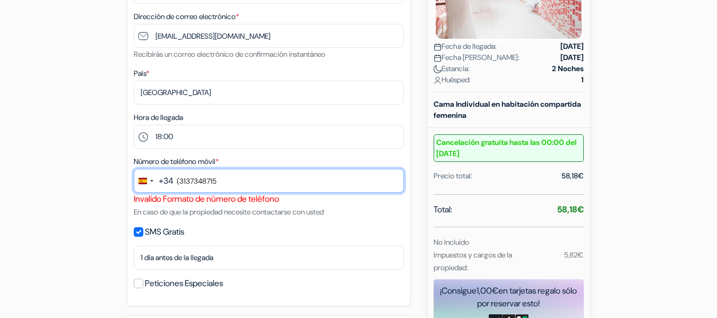
drag, startPoint x: 233, startPoint y: 187, endPoint x: 175, endPoint y: 182, distance: 58.1
click at [175, 182] on input "(3137348715" at bounding box center [269, 181] width 270 height 24
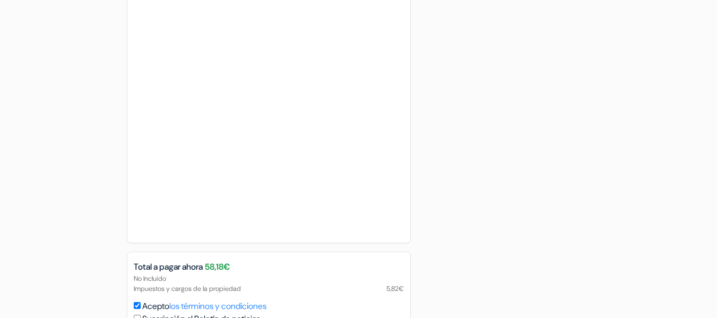
scroll to position [739, 0]
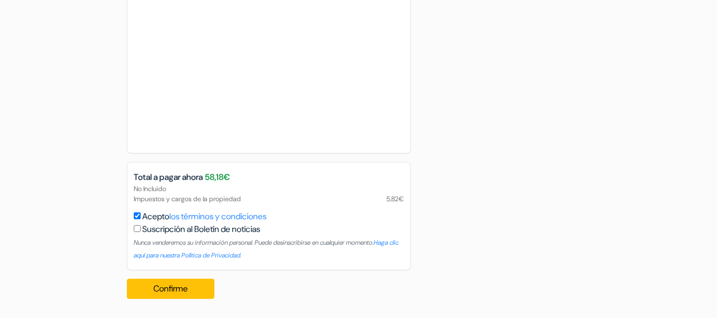
type input "615086379"
click at [198, 275] on div "Confirme Loading... Procesando tu pedido..." at bounding box center [174, 288] width 94 height 37
click at [193, 291] on button "Confirme Loading..." at bounding box center [171, 288] width 88 height 20
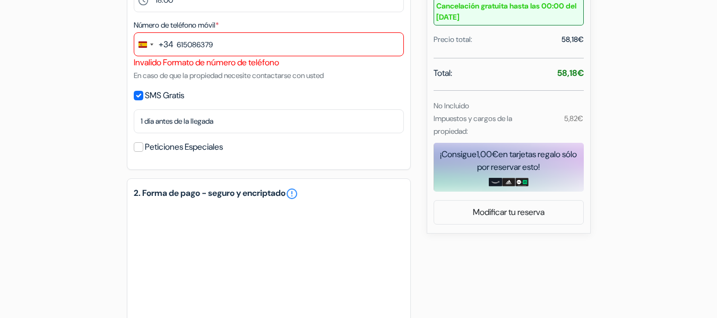
scroll to position [261, 0]
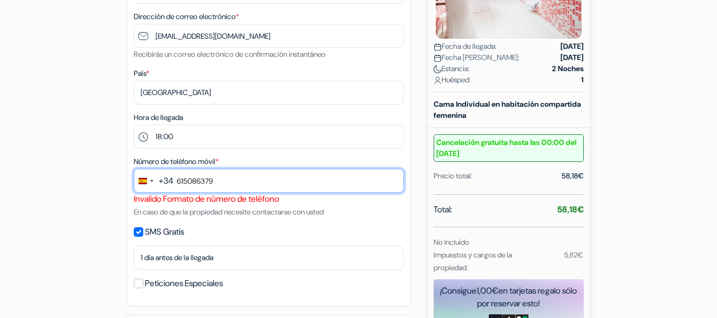
click at [258, 179] on input "615086379" at bounding box center [269, 181] width 270 height 24
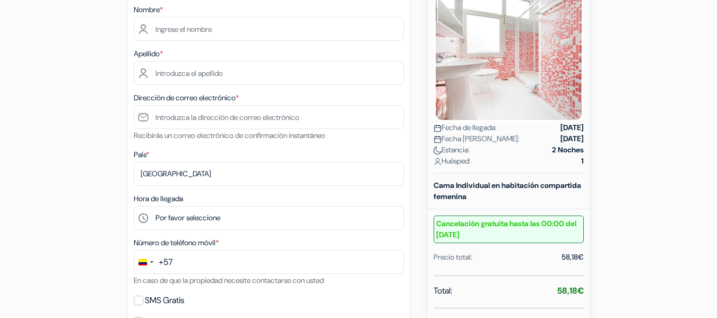
scroll to position [155, 0]
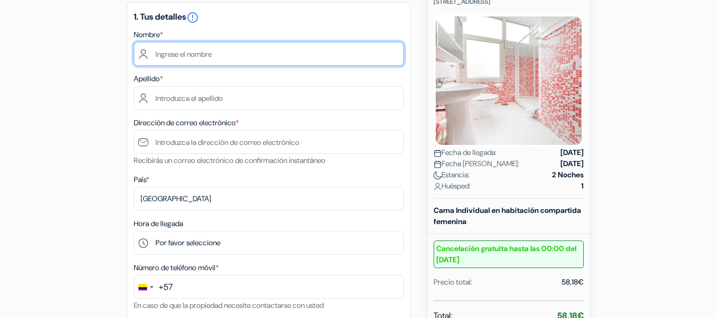
click at [203, 62] on input "text" at bounding box center [269, 54] width 270 height 24
type input "VICTORIA"
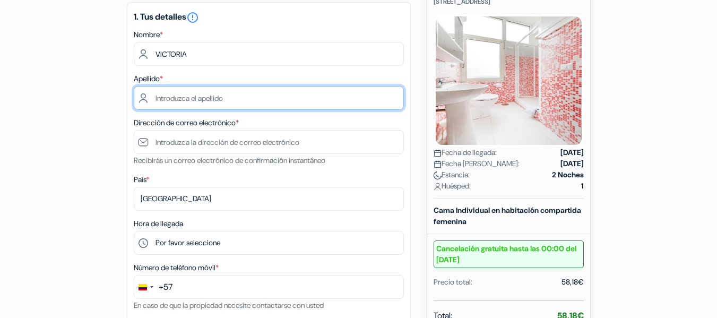
drag, startPoint x: 208, startPoint y: 86, endPoint x: 208, endPoint y: 95, distance: 9.0
click at [208, 86] on input "text" at bounding box center [269, 98] width 270 height 24
click at [208, 100] on input "text" at bounding box center [269, 98] width 270 height 24
type input "SANTAMARIA"
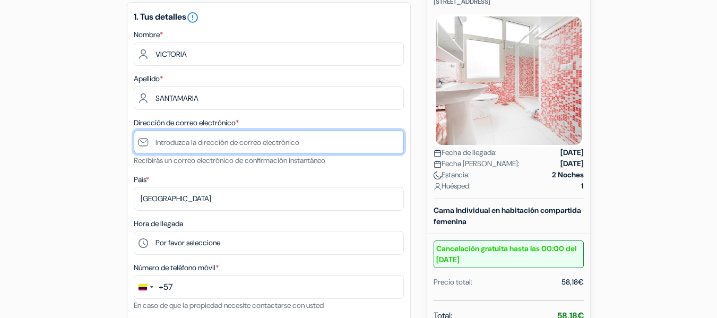
click at [212, 138] on input "text" at bounding box center [269, 142] width 270 height 24
type input "[EMAIL_ADDRESS][DOMAIN_NAME]"
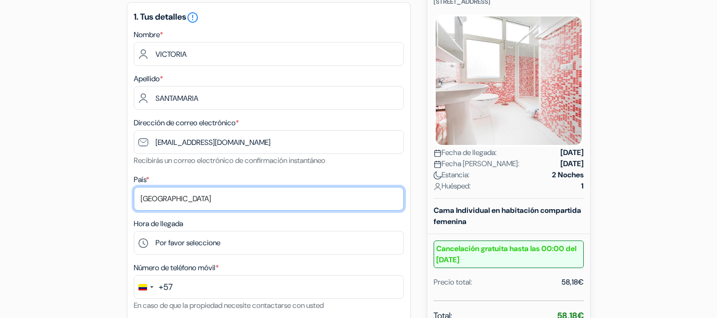
click at [171, 188] on select "Selecciona país Abjasia Afganistán Albania Alemania Andorra Angola Anguila Anti…" at bounding box center [269, 199] width 270 height 24
click at [134, 187] on select "Selecciona país Abjasia Afganistán Albania Alemania Andorra Angola Anguila Anti…" at bounding box center [269, 199] width 270 height 24
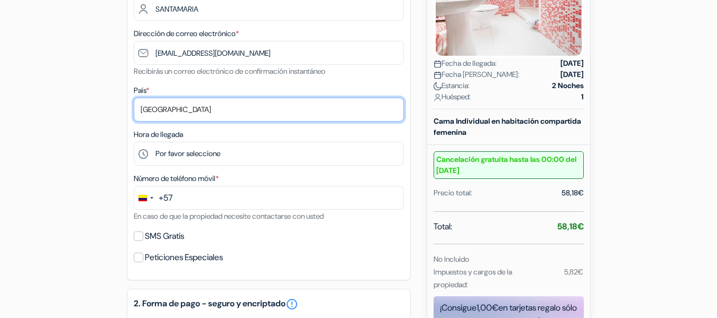
scroll to position [315, 0]
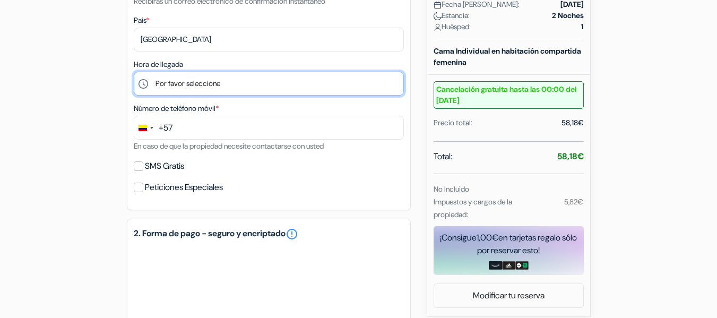
click at [176, 92] on select "Por favor seleccione 16:00 17:00 18:00 19:00 20:00" at bounding box center [269, 84] width 270 height 24
select select "18"
click at [134, 72] on select "Por favor seleccione 16:00 17:00 18:00 19:00 20:00" at bounding box center [269, 84] width 270 height 24
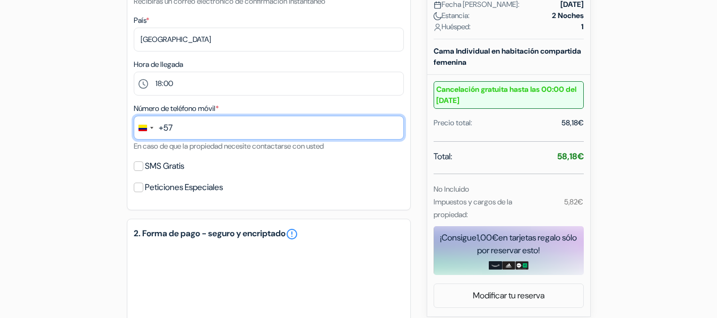
click at [197, 121] on input "text" at bounding box center [269, 128] width 270 height 24
type input "3137348715"
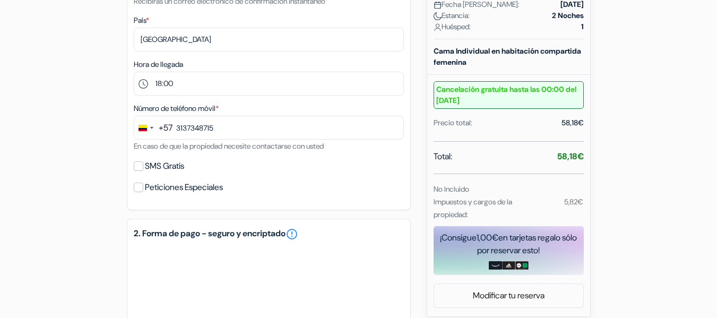
click at [167, 163] on label "SMS Gratis" at bounding box center [164, 166] width 39 height 15
click at [143, 163] on input "SMS Gratis" at bounding box center [139, 166] width 10 height 10
checkbox input "true"
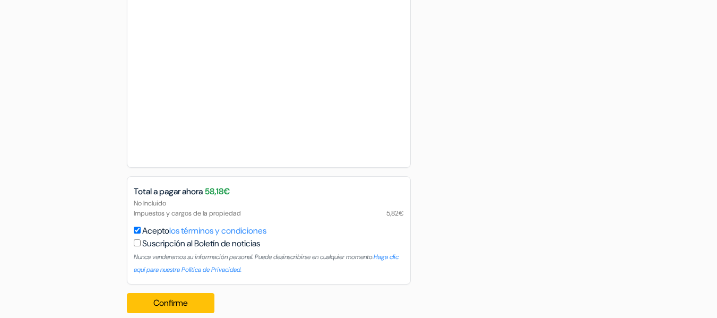
scroll to position [726, 0]
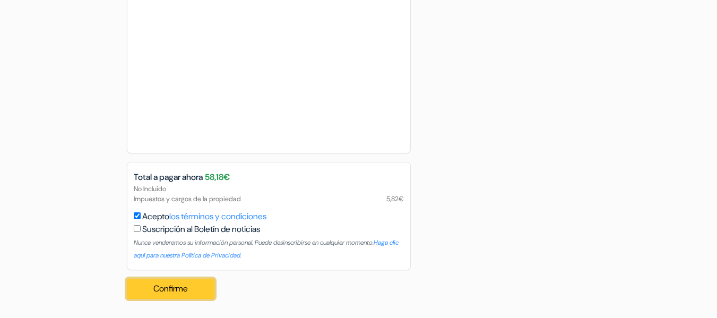
click at [174, 281] on button "Confirme Loading..." at bounding box center [171, 288] width 88 height 20
click at [197, 285] on button "Confirme Loading..." at bounding box center [171, 288] width 88 height 20
click at [197, 286] on button "Confirme Loading..." at bounding box center [171, 288] width 88 height 20
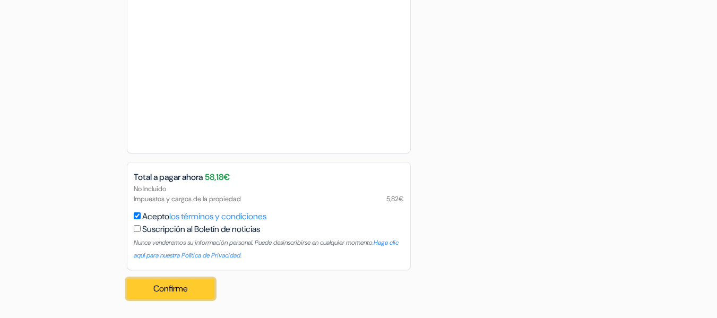
click at [197, 286] on button "Confirme Loading..." at bounding box center [171, 288] width 88 height 20
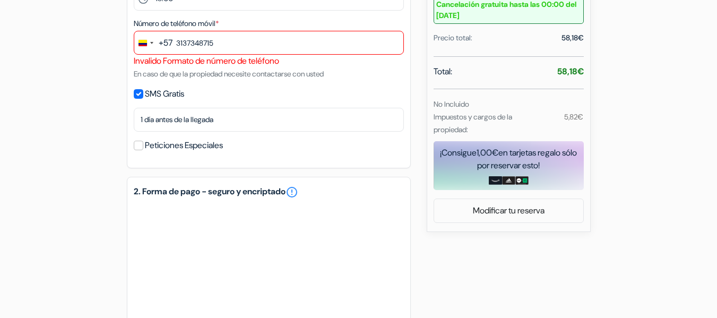
scroll to position [261, 0]
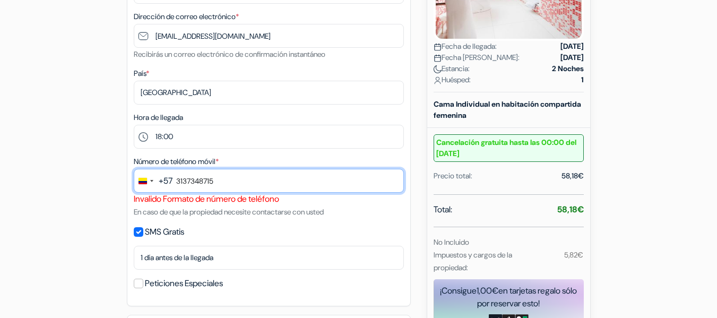
click at [236, 176] on input "3137348715" at bounding box center [269, 181] width 270 height 24
click at [177, 181] on input "3137348715" at bounding box center [269, 181] width 270 height 24
click at [221, 180] on input "3137348715" at bounding box center [269, 181] width 270 height 24
click at [176, 183] on input "3137348715" at bounding box center [269, 181] width 270 height 24
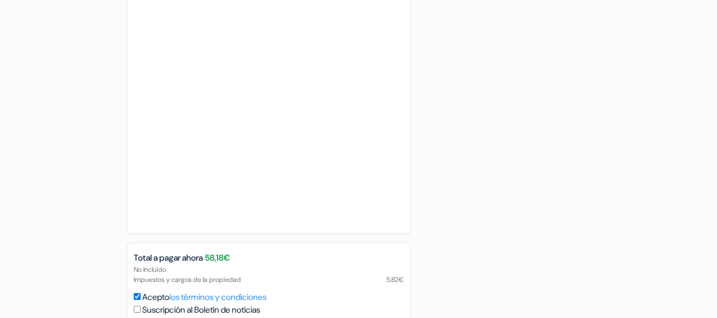
scroll to position [739, 0]
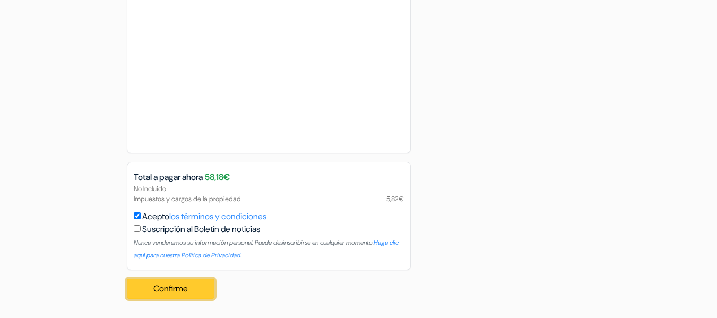
click at [169, 285] on button "Confirme Loading..." at bounding box center [171, 288] width 88 height 20
click at [186, 294] on button "Confirme Loading..." at bounding box center [171, 288] width 88 height 20
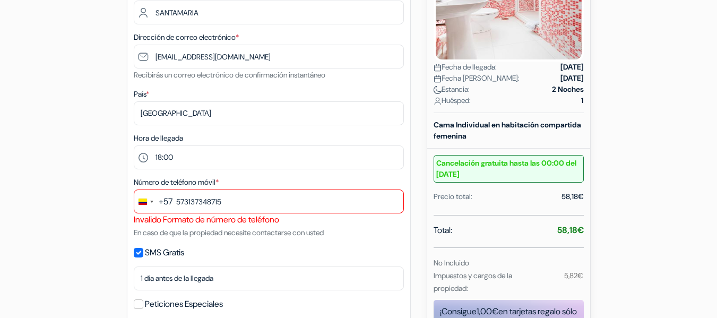
scroll to position [208, 0]
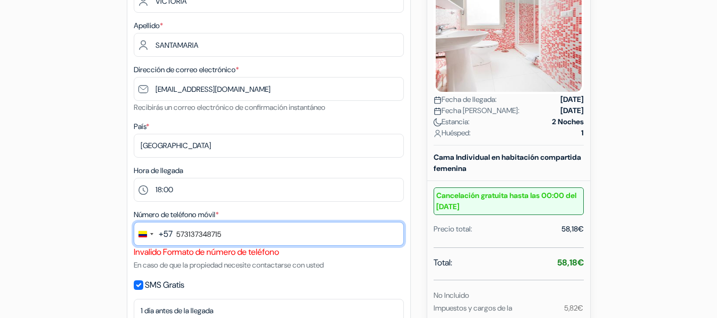
click at [223, 240] on input "573137348715" at bounding box center [269, 234] width 270 height 24
click at [181, 245] on input "573137348715" at bounding box center [269, 234] width 270 height 24
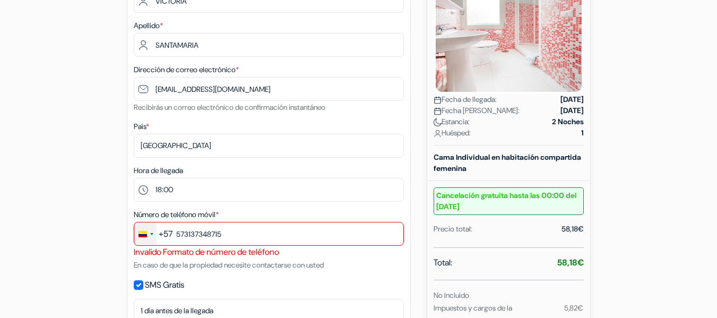
click at [155, 241] on div "Change country, selected Colombia (+57)" at bounding box center [145, 233] width 22 height 23
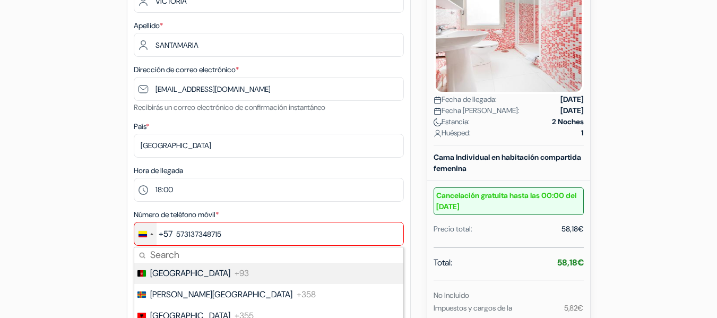
click at [154, 237] on div "Change country, selected Colombia (+57)" at bounding box center [145, 233] width 22 height 23
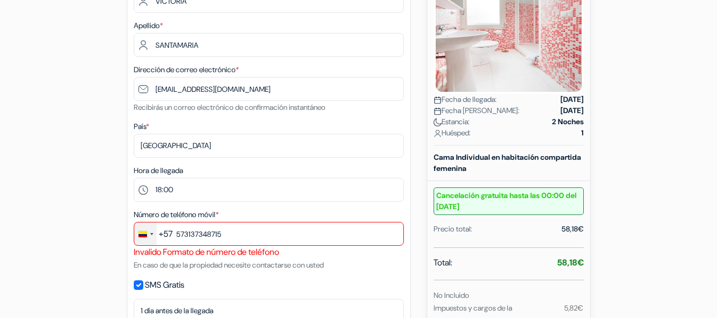
click at [154, 237] on div "Change country, selected Colombia (+57)" at bounding box center [145, 233] width 22 height 23
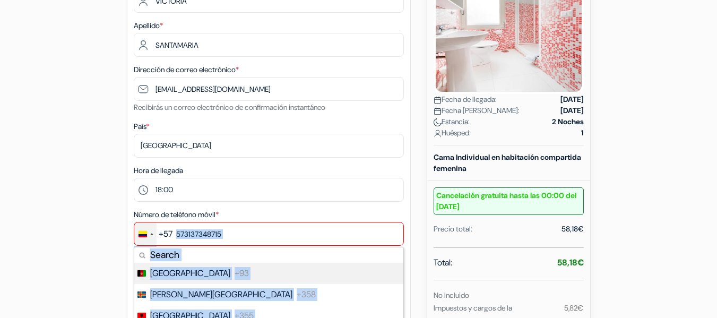
click at [161, 247] on div "Número de teléfono móvil * +57 244 results found No results found Afghanistan +…" at bounding box center [269, 239] width 270 height 63
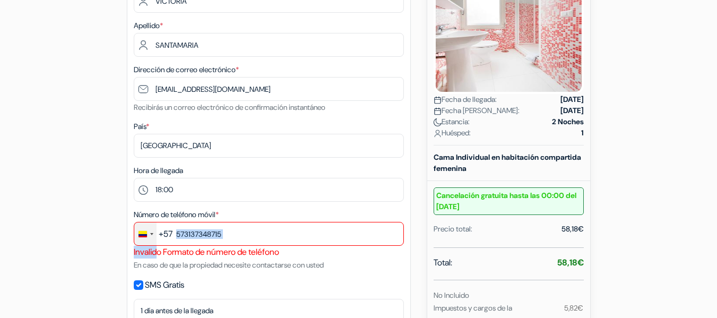
click at [155, 232] on div "Change country, selected Colombia (+57)" at bounding box center [145, 233] width 22 height 23
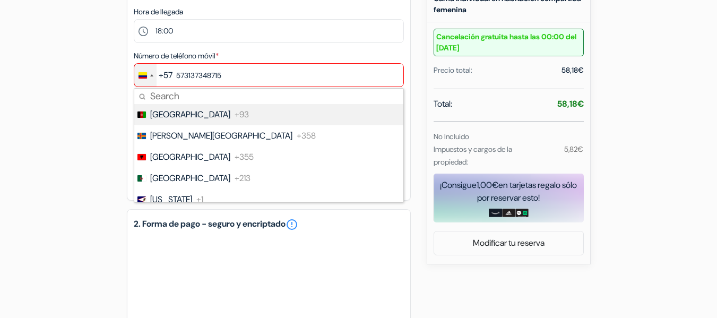
scroll to position [368, 0]
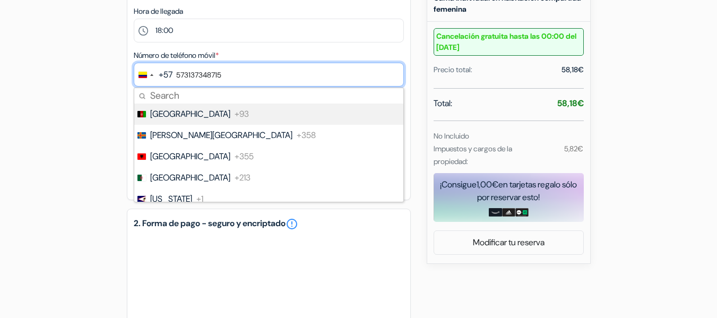
click at [187, 81] on input "573137348715" at bounding box center [269, 75] width 270 height 24
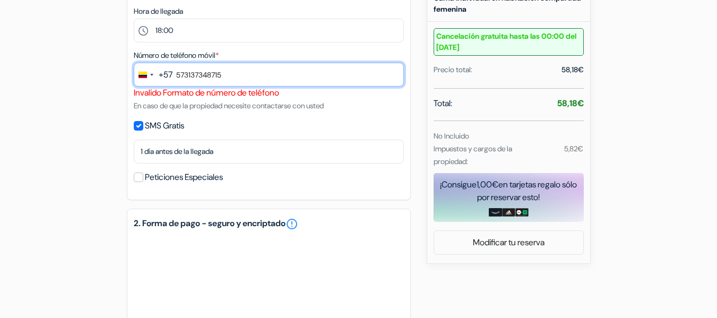
drag, startPoint x: 234, startPoint y: 80, endPoint x: 176, endPoint y: 80, distance: 57.8
click at [176, 80] on input "573137348715" at bounding box center [269, 75] width 270 height 24
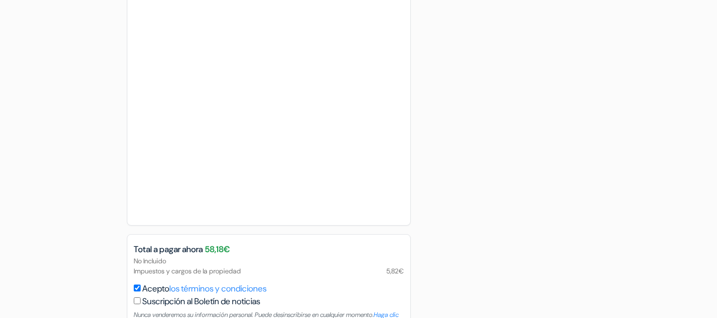
scroll to position [739, 0]
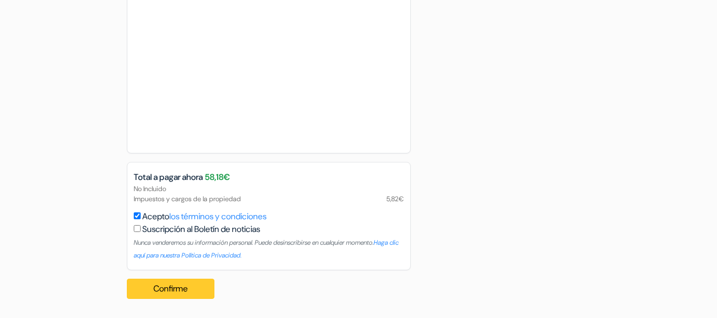
type input "3155591868"
click at [191, 284] on button "Confirme Loading..." at bounding box center [171, 288] width 88 height 20
click at [187, 275] on div "Confirme Loading... Procesando tu pedido..." at bounding box center [174, 288] width 94 height 37
click at [181, 288] on button "Confirme Loading..." at bounding box center [171, 288] width 88 height 20
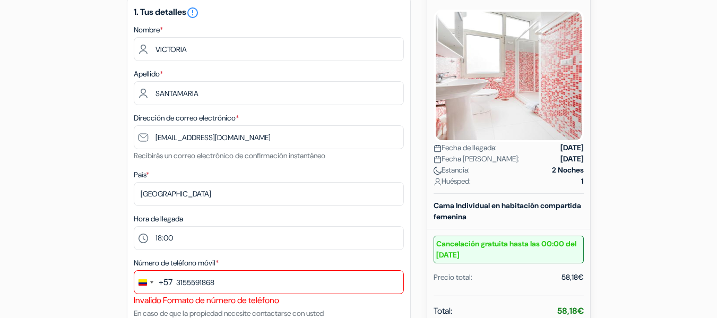
scroll to position [265, 0]
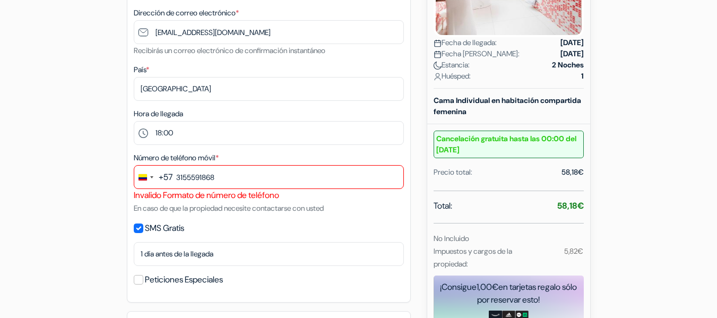
click at [217, 164] on div "Número de teléfono móvil * +57 244 results found No results found Afghanistan +…" at bounding box center [269, 182] width 270 height 63
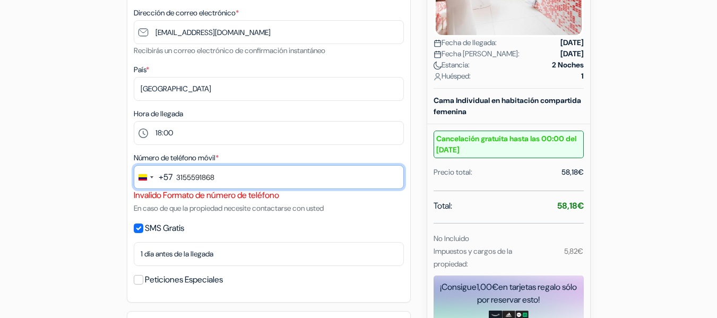
click at [180, 175] on input "3155591868" at bounding box center [269, 177] width 270 height 24
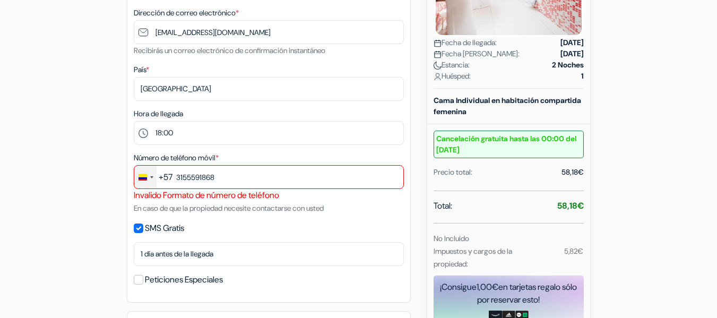
click at [155, 177] on div "Change country, selected Colombia (+57)" at bounding box center [145, 176] width 22 height 23
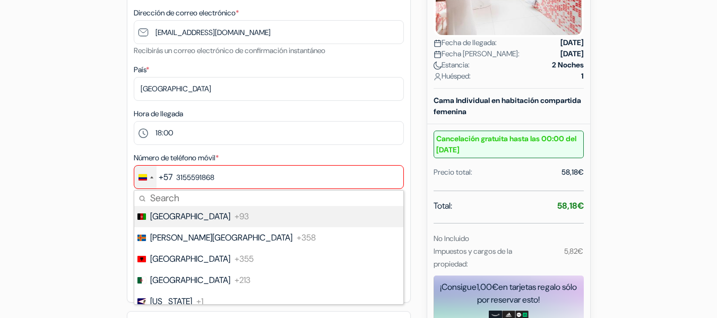
click at [146, 177] on div "Change country, selected Colombia (+57)" at bounding box center [142, 177] width 8 height 6
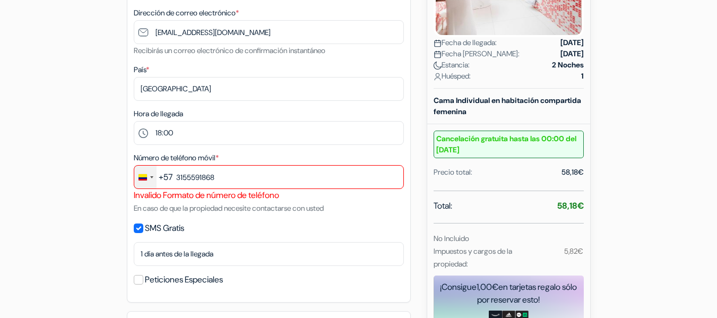
click at [150, 176] on div "Change country, selected Colombia (+57)" at bounding box center [151, 177] width 3 height 2
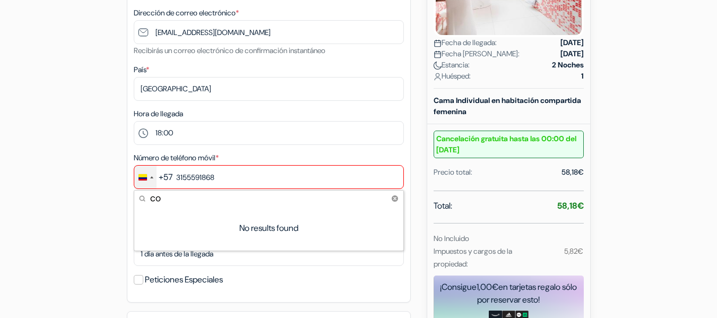
type input "c"
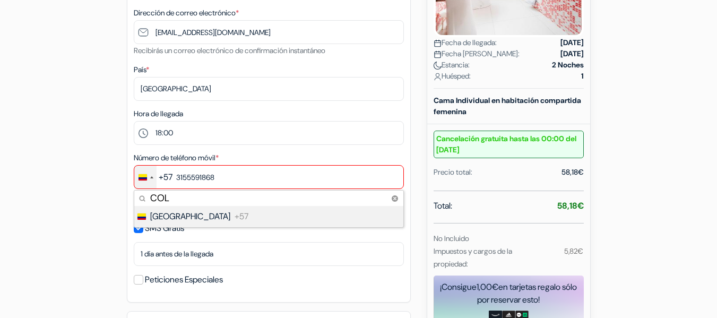
type input "COLO"
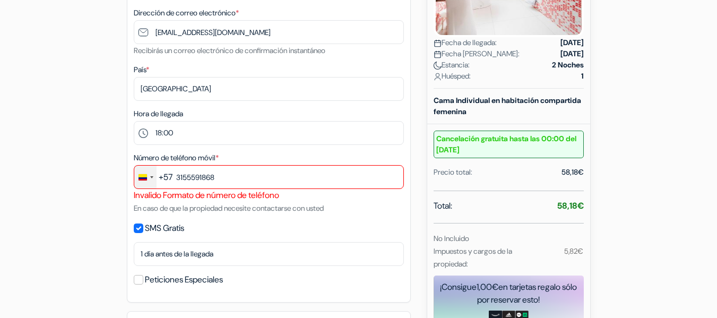
click at [154, 176] on div "Change country, selected Colombia (+57)" at bounding box center [145, 176] width 22 height 23
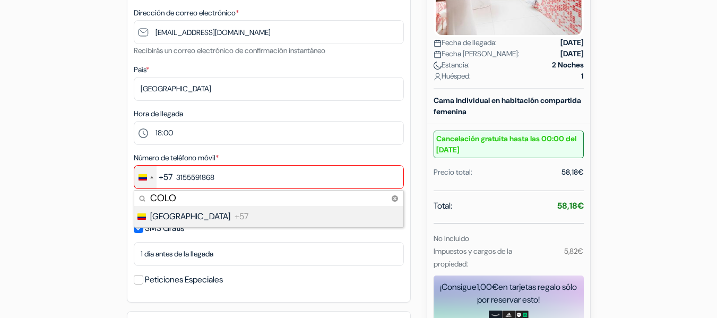
click at [182, 217] on span "[GEOGRAPHIC_DATA]" at bounding box center [190, 216] width 80 height 13
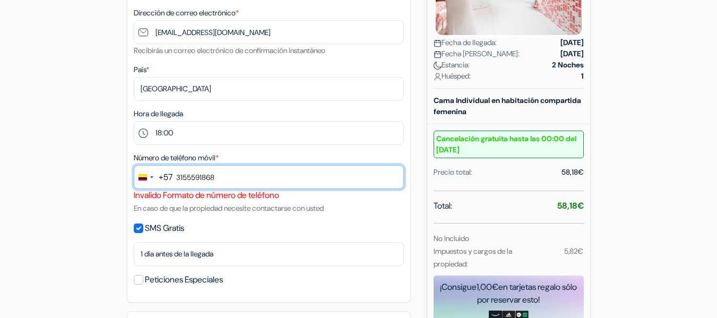
drag, startPoint x: 230, startPoint y: 176, endPoint x: 179, endPoint y: 177, distance: 50.4
click at [179, 177] on input "3155591868" at bounding box center [269, 177] width 270 height 24
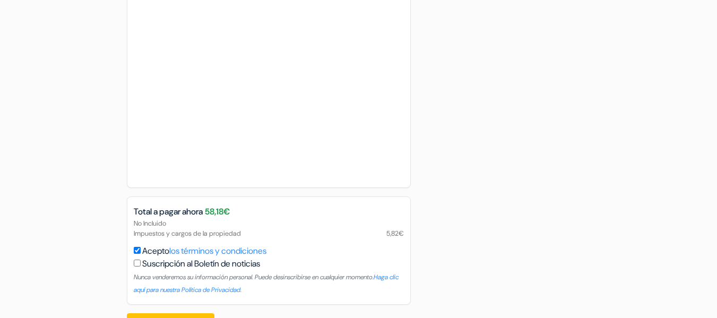
scroll to position [739, 0]
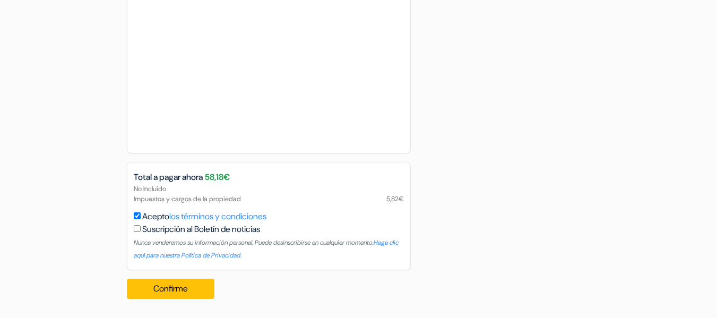
type input "3137348715"
click at [164, 306] on div "Confirme Loading... Procesando tu pedido..." at bounding box center [174, 288] width 94 height 37
click at [170, 289] on button "Confirme Loading..." at bounding box center [171, 288] width 88 height 20
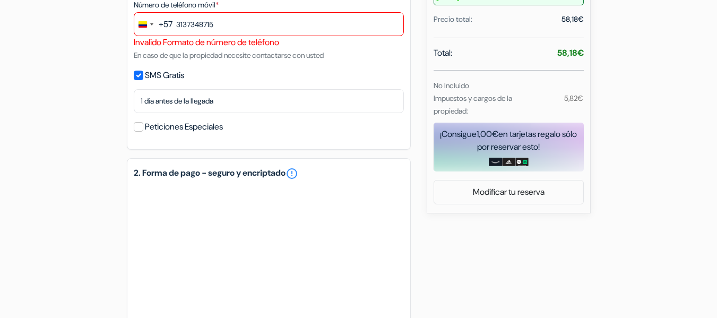
scroll to position [315, 0]
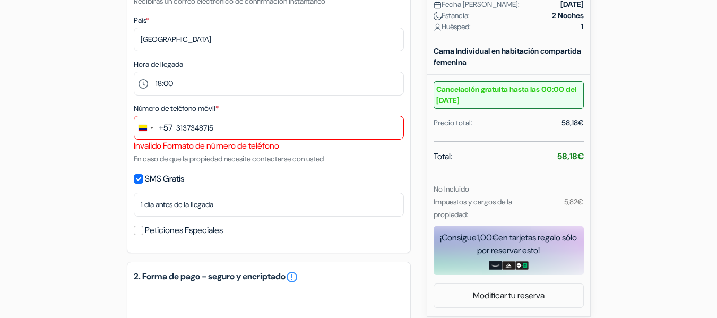
drag, startPoint x: 174, startPoint y: 146, endPoint x: 180, endPoint y: 146, distance: 5.8
click at [175, 146] on div "Invalido Formato de número de teléfono" at bounding box center [269, 145] width 270 height 13
click at [263, 146] on div "Invalido Formato de número de teléfono" at bounding box center [269, 145] width 270 height 13
click at [303, 166] on div "1. Tus detalles error_outline Nombre * VICTORIA Apellido * SANTAMARIA Dirección…" at bounding box center [269, 48] width 284 height 410
click at [344, 162] on div "Número de teléfono móvil * +57 COLO 1 result found No results found Colombia +5…" at bounding box center [269, 133] width 270 height 63
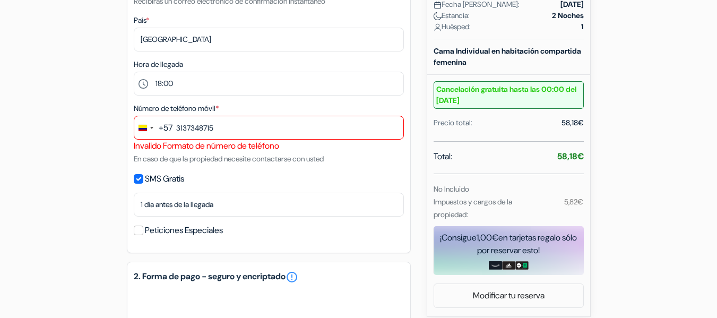
click at [199, 154] on small "En caso de que la propiedad necesite contactarse con usted" at bounding box center [229, 159] width 190 height 10
click at [256, 147] on div "Invalido Formato de número de teléfono" at bounding box center [269, 145] width 270 height 13
drag, startPoint x: 283, startPoint y: 146, endPoint x: 135, endPoint y: 146, distance: 148.5
click at [135, 146] on div "Invalido Formato de número de teléfono" at bounding box center [269, 145] width 270 height 13
click at [200, 142] on div "Invalido Formato de número de teléfono" at bounding box center [269, 145] width 270 height 13
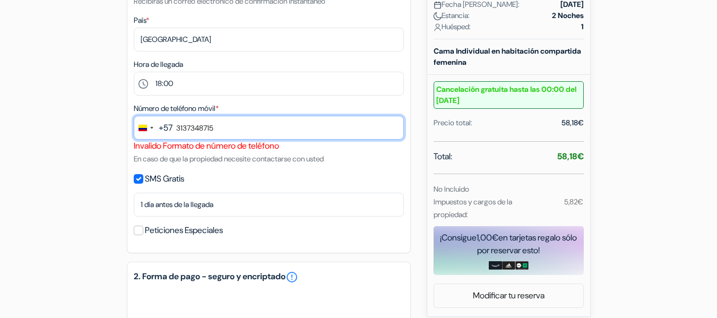
click at [229, 125] on input "3137348715" at bounding box center [269, 128] width 270 height 24
click at [180, 128] on input "3137348715" at bounding box center [269, 128] width 270 height 24
click at [176, 130] on input "3137348715" at bounding box center [269, 128] width 270 height 24
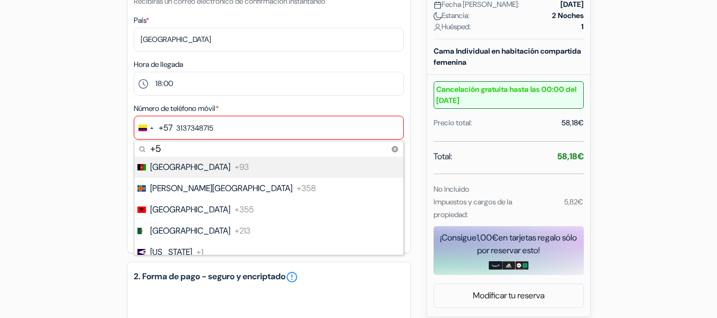
type input "+57"
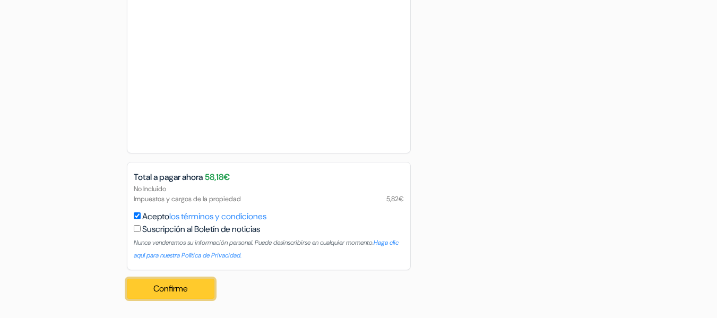
click at [171, 292] on button "Confirme Loading..." at bounding box center [171, 288] width 88 height 20
click at [170, 289] on button "Confirme Loading..." at bounding box center [171, 288] width 88 height 20
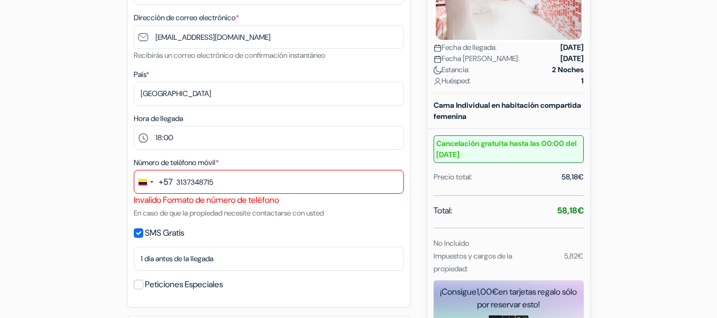
scroll to position [261, 0]
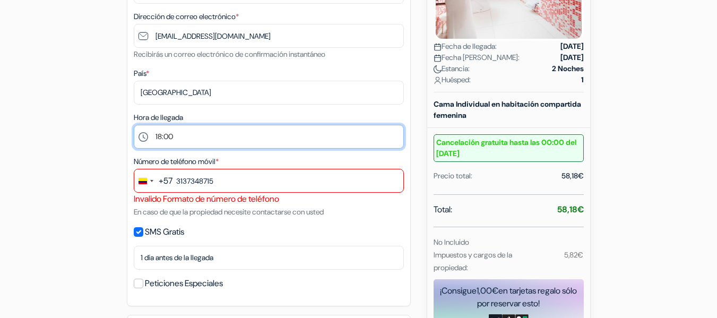
click at [193, 139] on select "Por favor seleccione 16:00 17:00 18:00 19:00 20:00" at bounding box center [269, 137] width 270 height 24
click at [134, 125] on select "Por favor seleccione 16:00 17:00 18:00 19:00 20:00" at bounding box center [269, 137] width 270 height 24
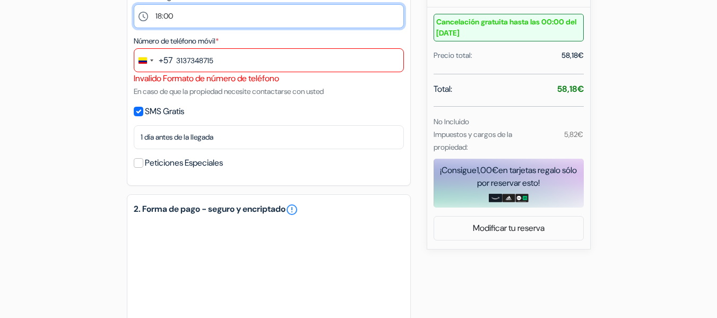
scroll to position [368, 0]
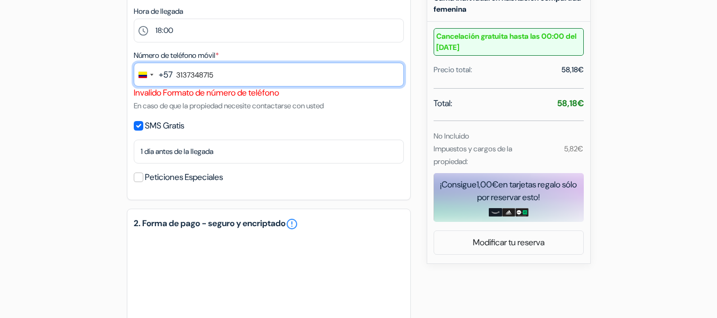
drag, startPoint x: 177, startPoint y: 75, endPoint x: 242, endPoint y: 77, distance: 65.3
click at [242, 77] on input "3137348715" at bounding box center [269, 75] width 270 height 24
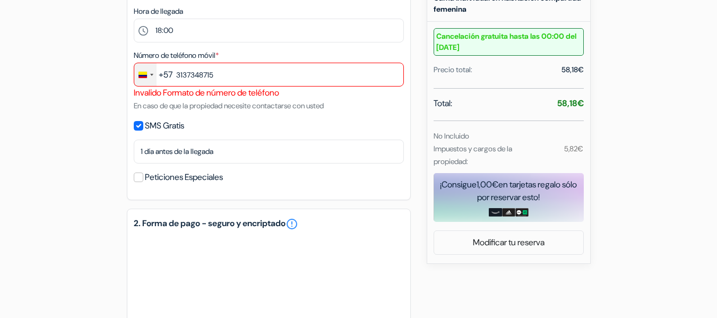
click at [139, 69] on div "Change country, selected Colombia (+57)" at bounding box center [145, 74] width 22 height 23
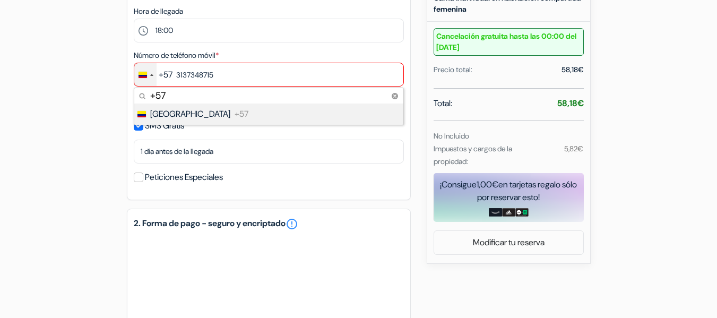
click at [153, 80] on div "Change country, selected Colombia (+57)" at bounding box center [145, 74] width 22 height 23
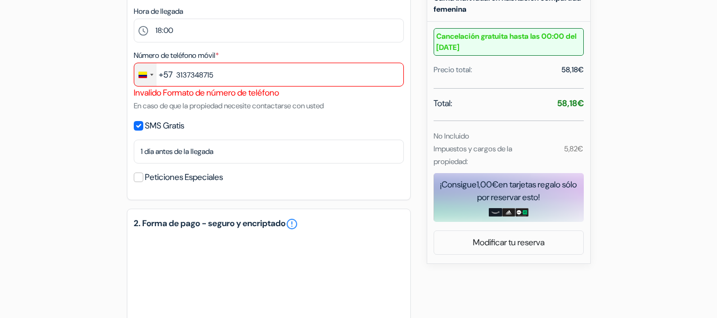
click at [153, 80] on div "Change country, selected Colombia (+57)" at bounding box center [145, 74] width 22 height 23
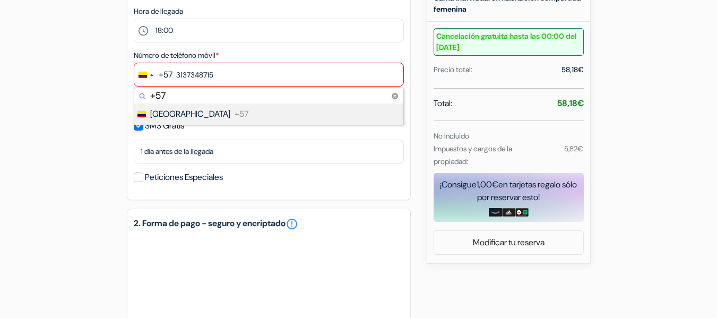
click at [179, 121] on li "Colombia +57" at bounding box center [268, 113] width 270 height 21
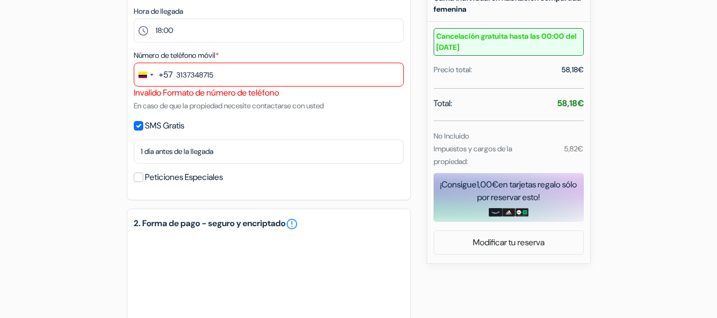
click at [201, 92] on div "Invalido Formato de número de teléfono" at bounding box center [269, 92] width 270 height 13
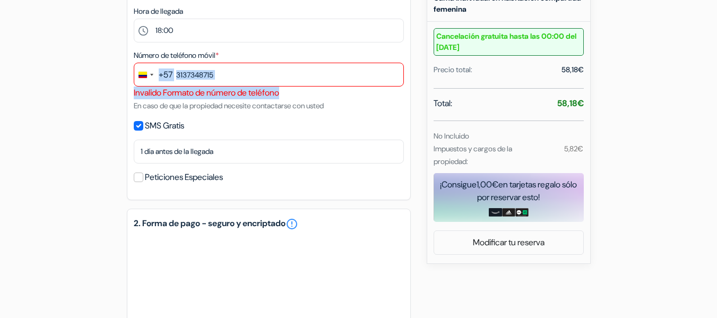
drag, startPoint x: 262, startPoint y: 94, endPoint x: 84, endPoint y: 76, distance: 178.6
click at [84, 76] on div "add_box Ostello Le Sirene Via Degli Aranci 154, Sorrento, Italia Detalles del A…" at bounding box center [358, 210] width 605 height 937
click at [141, 88] on div "Invalido Formato de número de teléfono" at bounding box center [269, 92] width 270 height 13
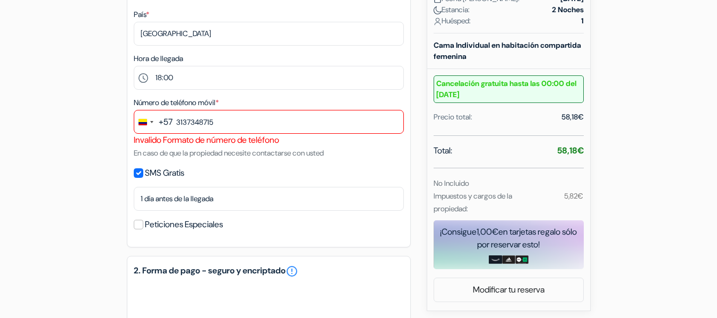
scroll to position [315, 0]
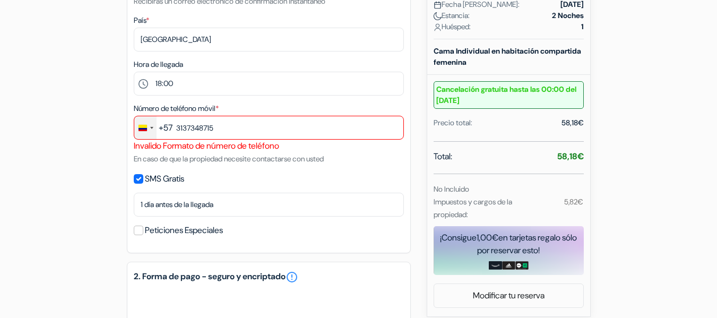
click at [150, 131] on div "Change country, selected Colombia (+57)" at bounding box center [145, 127] width 22 height 23
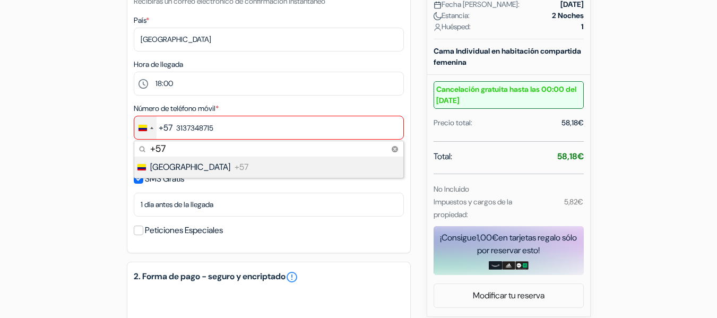
drag, startPoint x: 167, startPoint y: 142, endPoint x: 144, endPoint y: 141, distance: 22.8
click at [144, 142] on input "+57" at bounding box center [268, 148] width 269 height 15
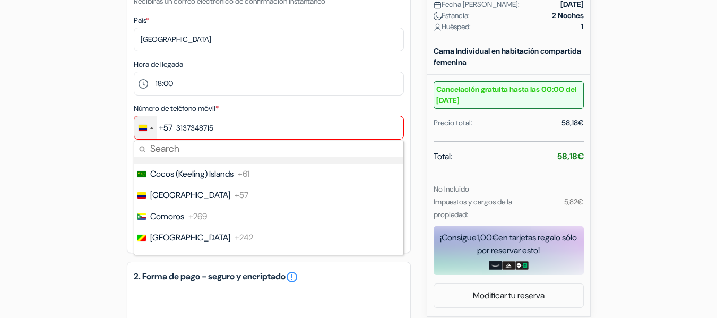
scroll to position [1008, 0]
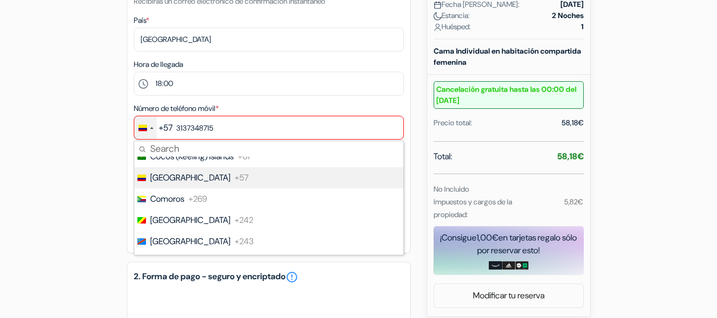
click at [234, 181] on span "+57" at bounding box center [241, 177] width 14 height 13
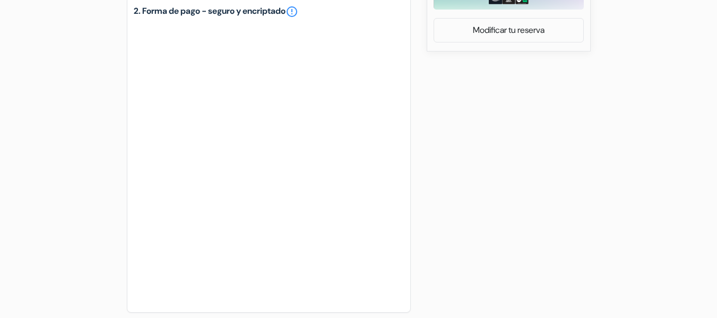
scroll to position [739, 0]
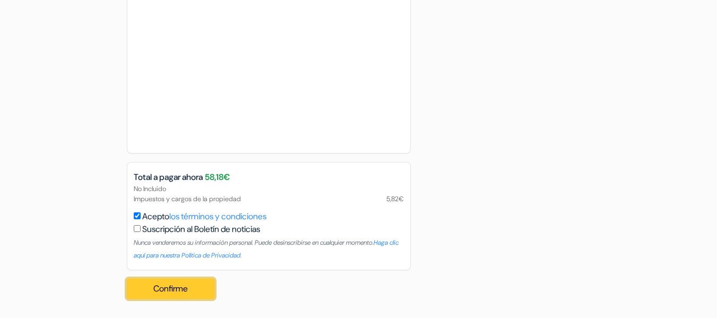
click at [166, 282] on button "Confirme Loading..." at bounding box center [171, 288] width 88 height 20
click at [182, 286] on button "Confirme Loading..." at bounding box center [171, 288] width 88 height 20
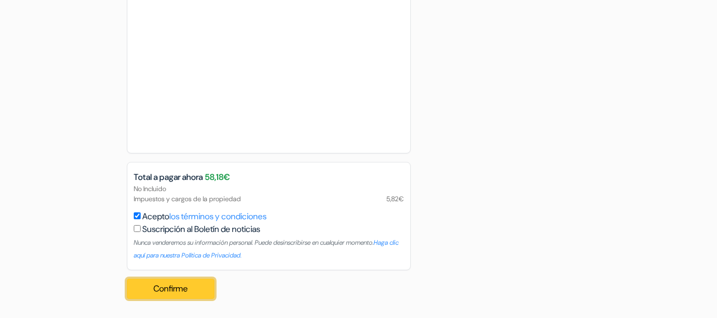
click at [182, 286] on button "Confirme Loading..." at bounding box center [171, 288] width 88 height 20
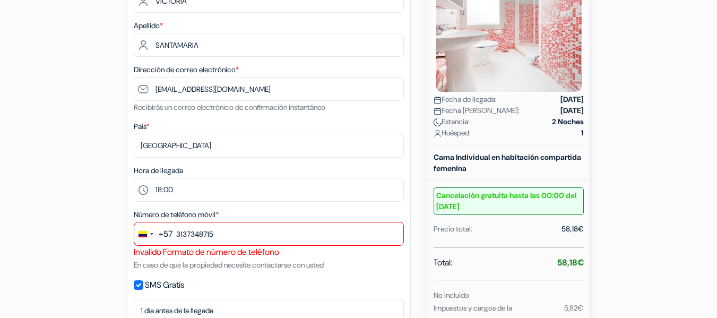
scroll to position [261, 0]
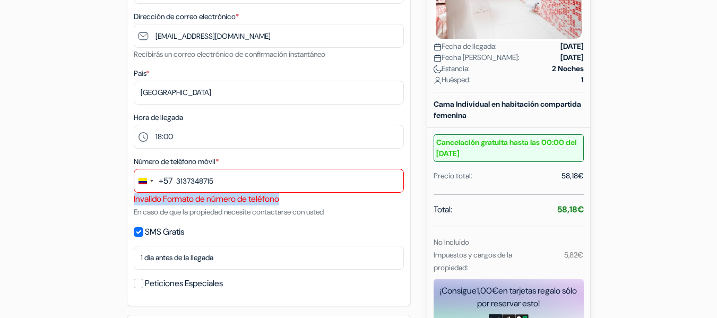
drag, startPoint x: 301, startPoint y: 200, endPoint x: 130, endPoint y: 200, distance: 170.8
click at [131, 200] on div "1. Tus detalles error_outline Nombre * VICTORIA Apellido * SANTAMARIA Dirección…" at bounding box center [269, 101] width 284 height 410
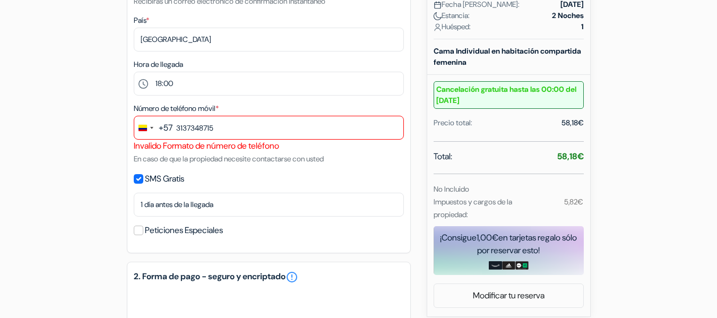
click at [248, 158] on small "En caso de que la propiedad necesite contactarse con usted" at bounding box center [229, 159] width 190 height 10
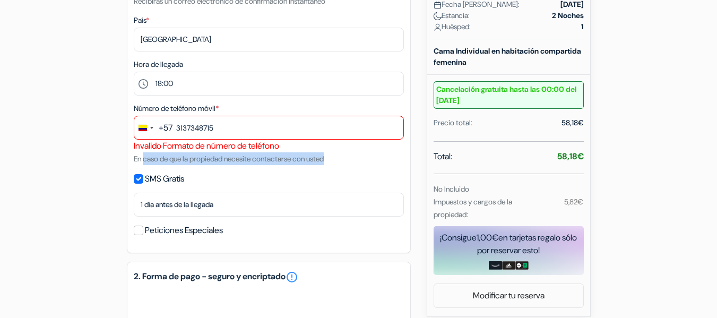
drag, startPoint x: 200, startPoint y: 159, endPoint x: 136, endPoint y: 159, distance: 64.2
click at [136, 159] on div "Número de teléfono móvil * +57 244 results found No results found Afghanistan +…" at bounding box center [269, 133] width 270 height 63
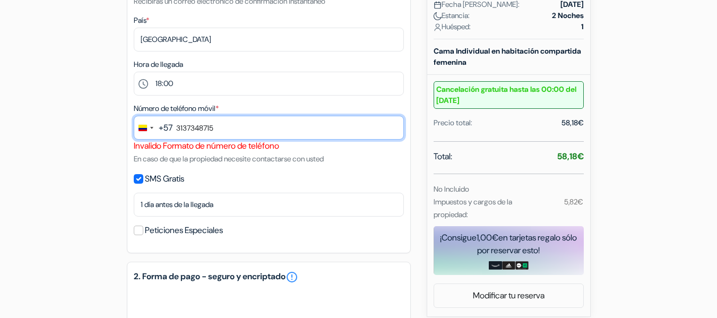
drag, startPoint x: 223, startPoint y: 126, endPoint x: 178, endPoint y: 128, distance: 45.7
click at [178, 128] on input "3137348715" at bounding box center [269, 128] width 270 height 24
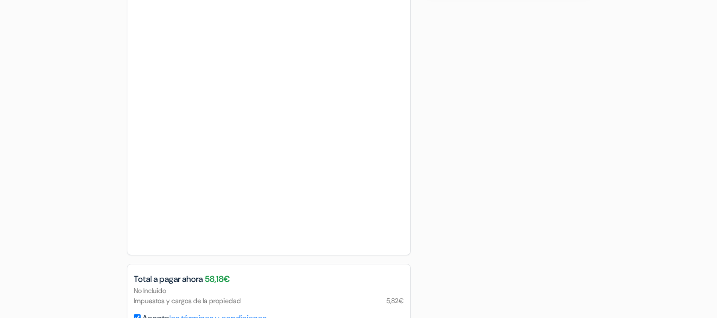
scroll to position [739, 0]
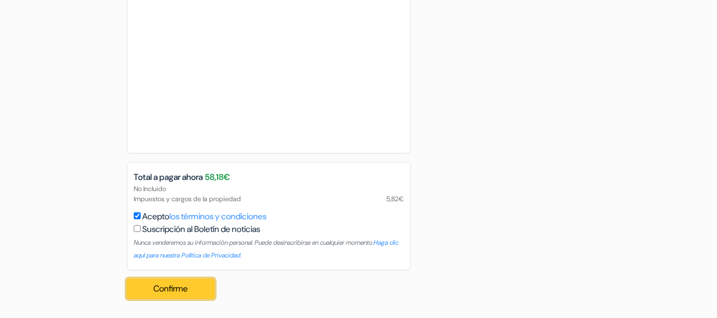
click at [183, 294] on button "Confirme Loading..." at bounding box center [171, 288] width 88 height 20
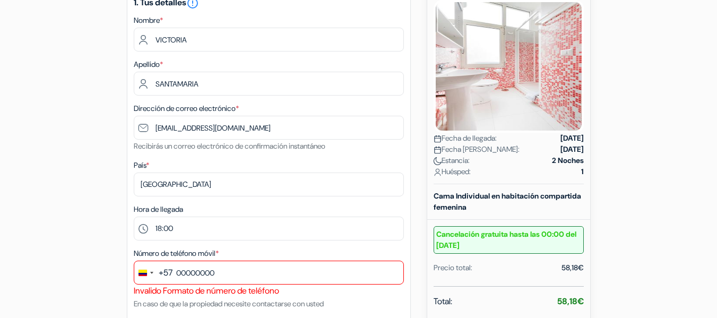
scroll to position [261, 0]
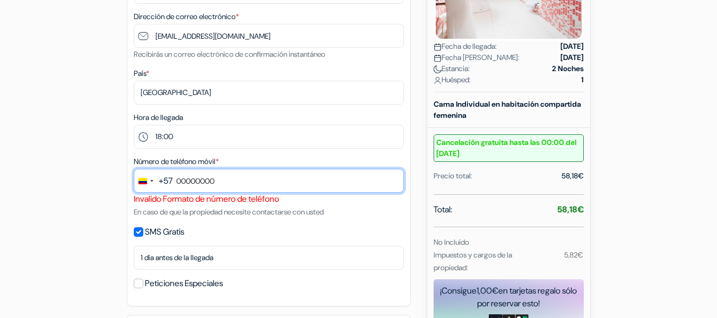
drag, startPoint x: 220, startPoint y: 183, endPoint x: 175, endPoint y: 180, distance: 45.2
click at [175, 180] on input "00000000" at bounding box center [269, 181] width 270 height 24
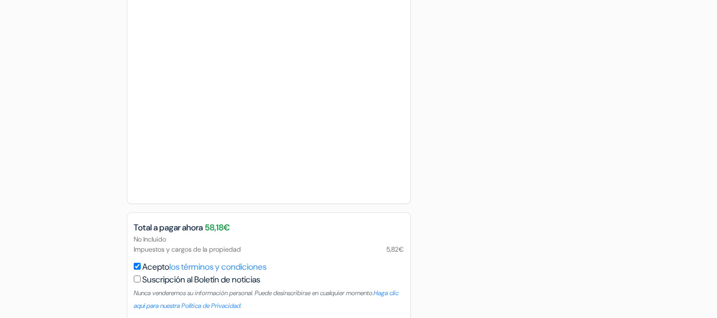
scroll to position [739, 0]
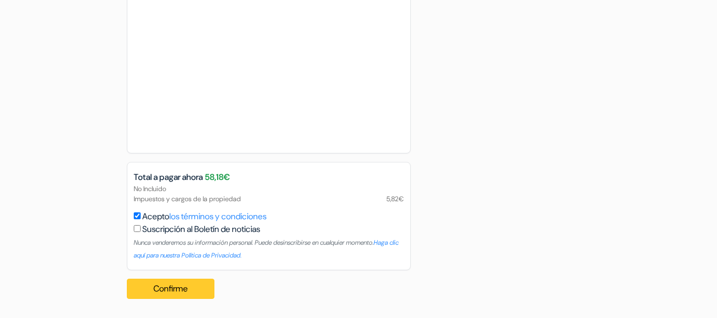
type input "6171541"
click at [178, 292] on button "Confirme Loading..." at bounding box center [171, 288] width 88 height 20
click at [179, 285] on button "Confirme Loading..." at bounding box center [171, 288] width 88 height 20
click at [179, 286] on button "Confirme Loading..." at bounding box center [171, 288] width 88 height 20
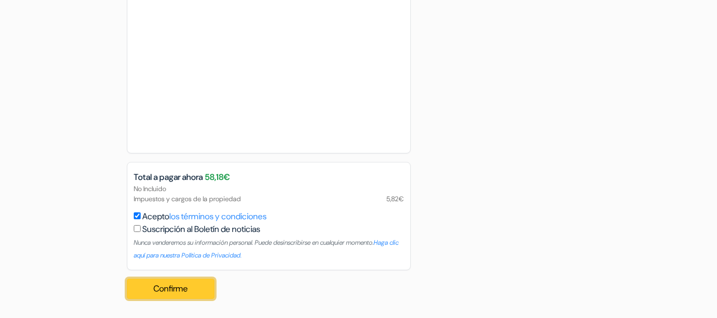
click at [179, 286] on button "Confirme Loading..." at bounding box center [171, 288] width 88 height 20
click at [164, 293] on button "Confirme Loading..." at bounding box center [171, 288] width 88 height 20
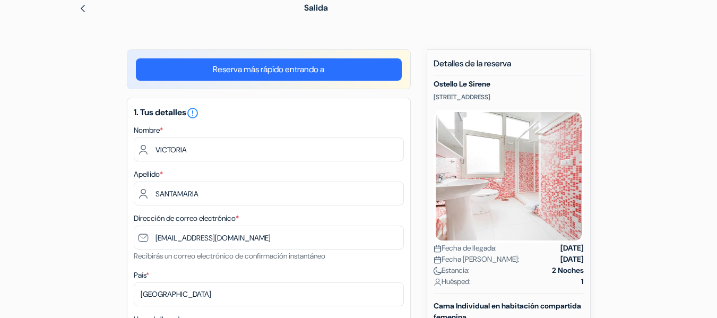
scroll to position [0, 0]
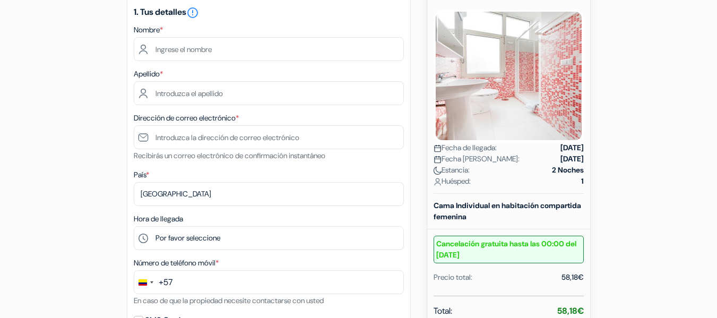
scroll to position [159, 0]
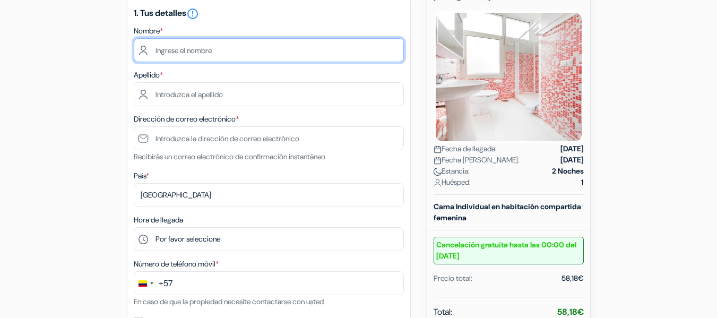
click at [183, 50] on input "text" at bounding box center [269, 50] width 270 height 24
type input "VICTORIA"
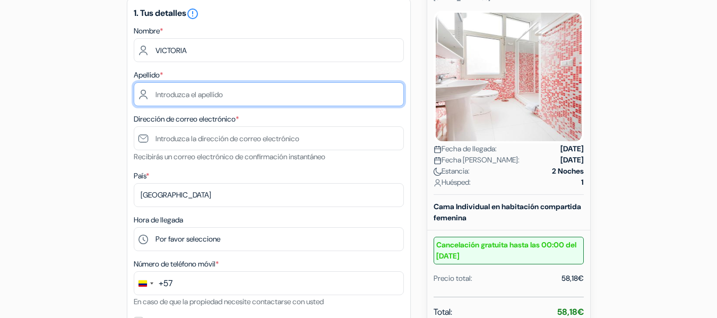
click at [216, 92] on input "text" at bounding box center [269, 94] width 270 height 24
type input "SANTAMARIA"
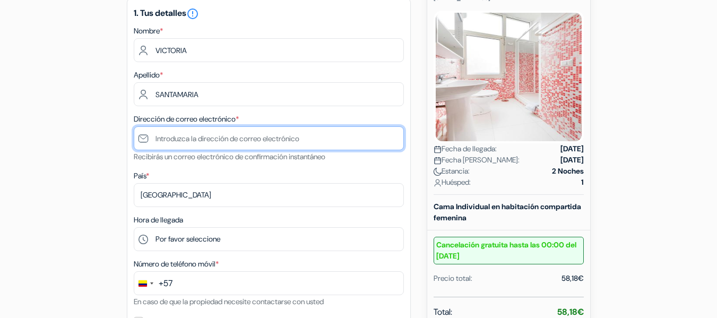
click at [207, 141] on input "text" at bounding box center [269, 138] width 270 height 24
type input "[EMAIL_ADDRESS][DOMAIN_NAME]"
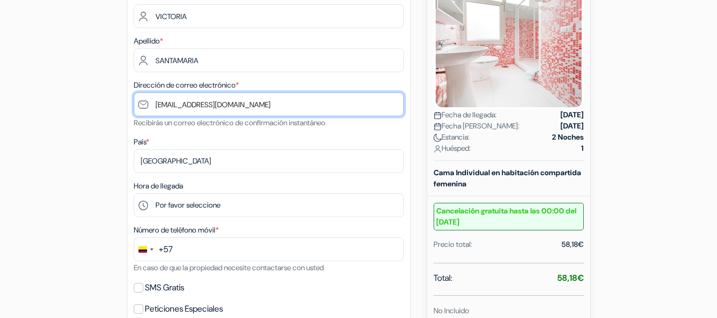
scroll to position [212, 0]
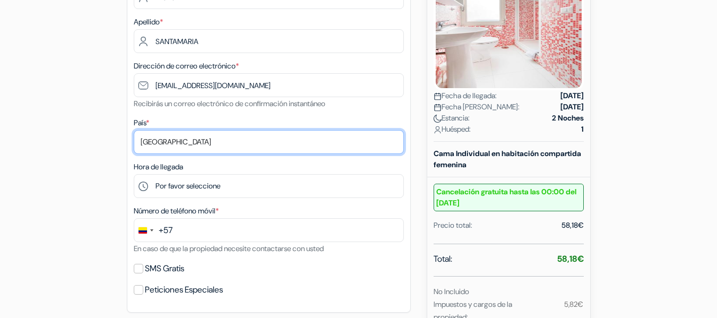
click at [183, 143] on select "Selecciona país Abjasia [GEOGRAPHIC_DATA] [GEOGRAPHIC_DATA] [GEOGRAPHIC_DATA] […" at bounding box center [269, 142] width 270 height 24
click at [134, 130] on select "Selecciona país Abjasia [GEOGRAPHIC_DATA] [GEOGRAPHIC_DATA] [GEOGRAPHIC_DATA] […" at bounding box center [269, 142] width 270 height 24
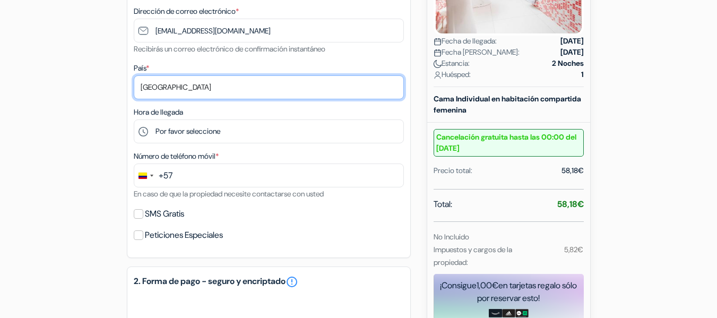
scroll to position [318, 0]
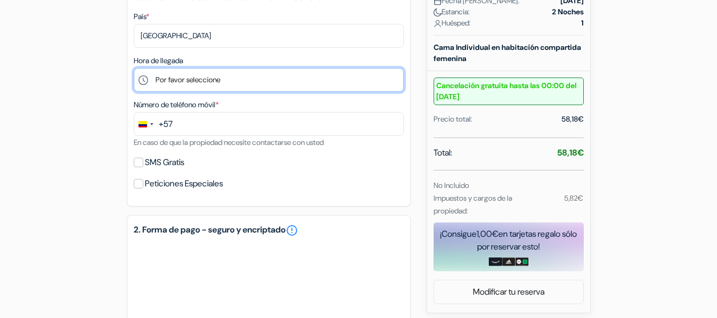
click at [195, 86] on select "Por favor seleccione 16:00 17:00 18:00 19:00 20:00" at bounding box center [269, 80] width 270 height 24
select select "18"
click at [134, 68] on select "Por favor seleccione 16:00 17:00 18:00 19:00 20:00" at bounding box center [269, 80] width 270 height 24
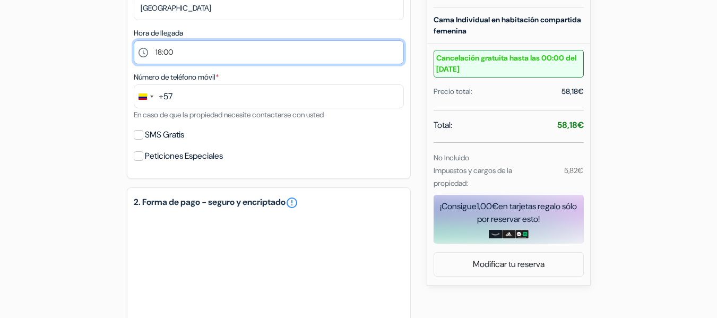
scroll to position [371, 0]
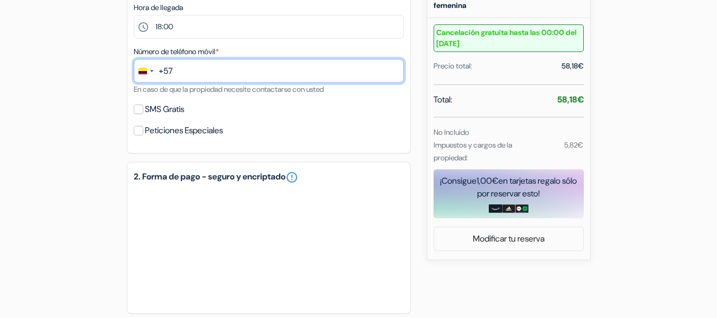
click at [190, 73] on input "text" at bounding box center [269, 71] width 270 height 24
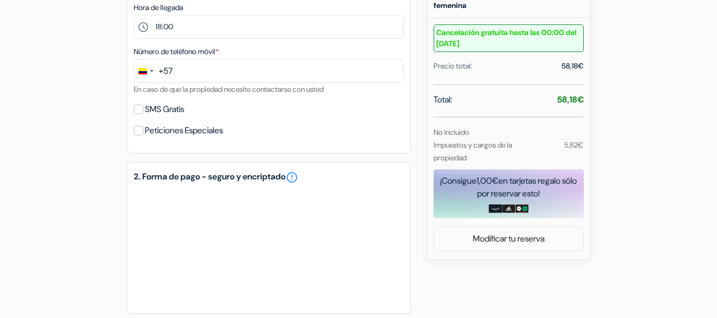
click at [145, 109] on label "SMS Gratis" at bounding box center [164, 109] width 39 height 15
click at [143, 109] on input "SMS Gratis" at bounding box center [139, 109] width 10 height 10
checkbox input "true"
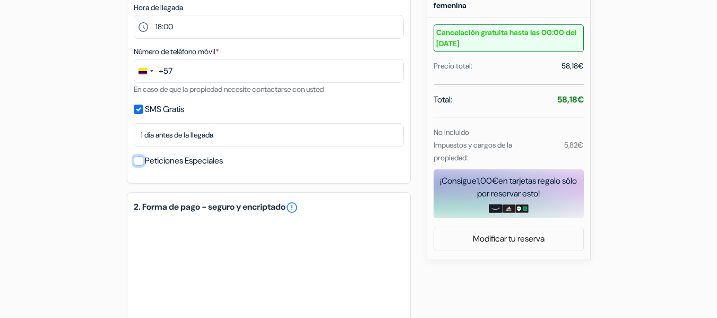
click at [139, 156] on input "Peticiones Especiales" at bounding box center [139, 161] width 10 height 10
checkbox input "true"
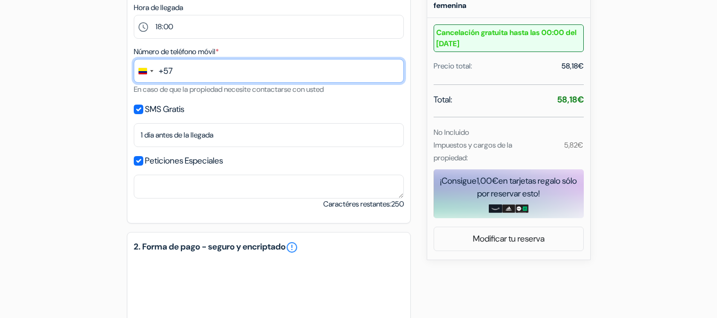
click at [178, 75] on input "text" at bounding box center [269, 71] width 270 height 24
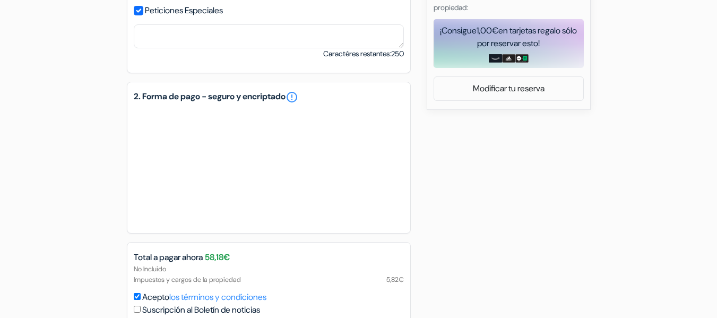
scroll to position [583, 0]
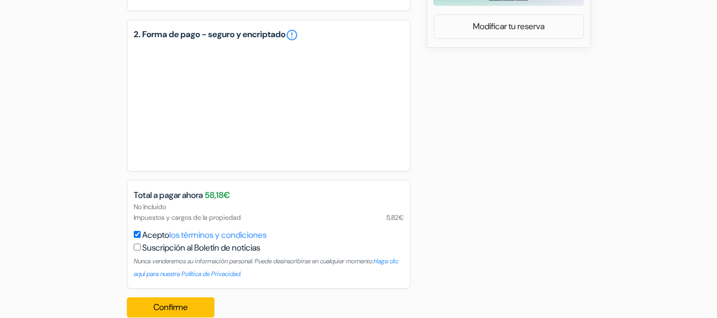
type input "3137348715"
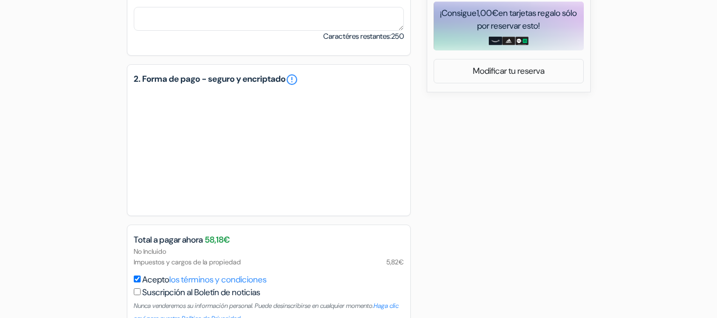
scroll to position [477, 0]
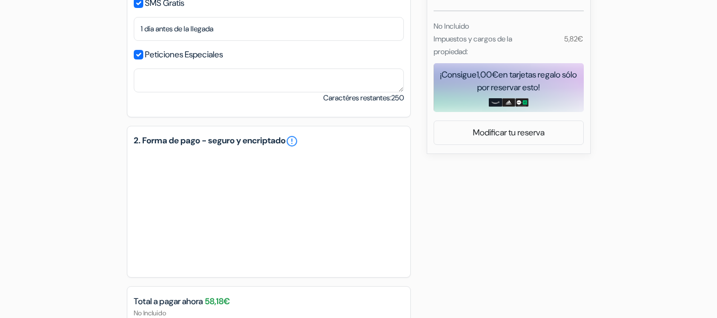
click at [142, 59] on div "Peticiones Especiales" at bounding box center [269, 54] width 270 height 15
click at [141, 56] on input "Peticiones Especiales" at bounding box center [139, 55] width 10 height 10
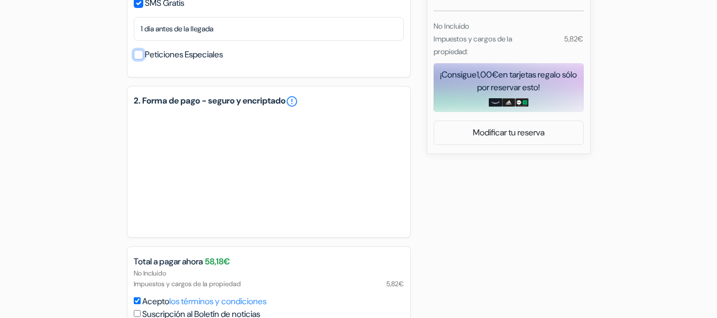
click at [141, 56] on input "Peticiones Especiales" at bounding box center [139, 55] width 10 height 10
checkbox input "true"
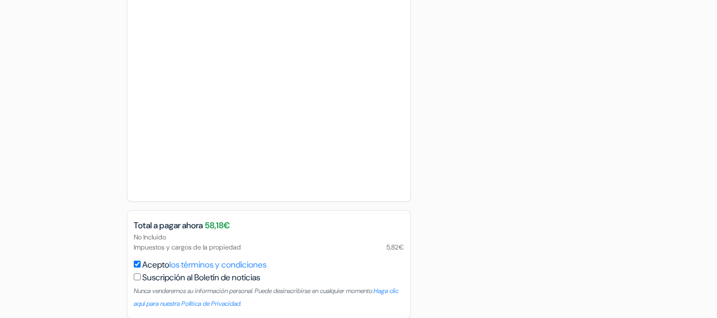
scroll to position [766, 0]
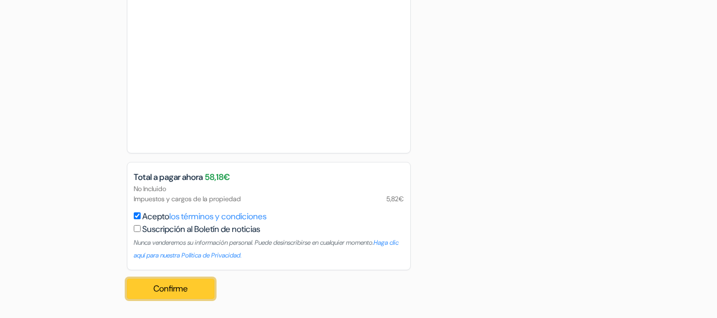
click at [182, 289] on button "Confirme Loading..." at bounding box center [171, 288] width 88 height 20
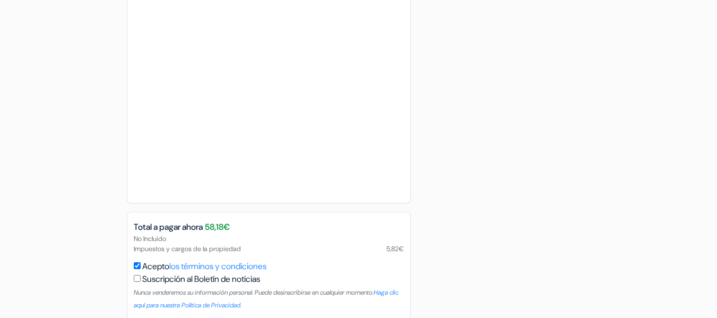
scroll to position [779, 0]
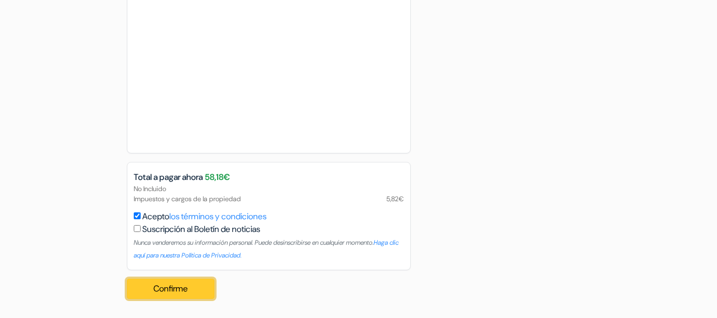
click at [181, 294] on button "Confirme Loading..." at bounding box center [171, 288] width 88 height 20
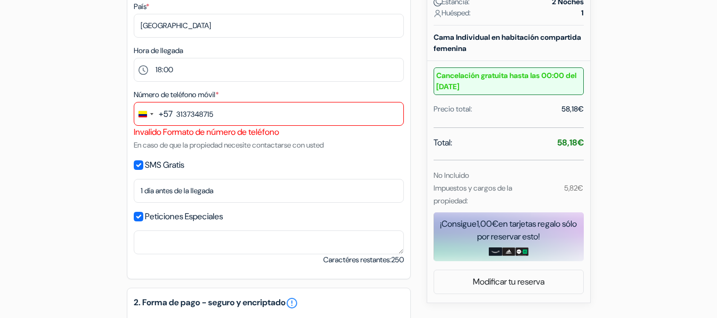
scroll to position [248, 0]
